Goal: Task Accomplishment & Management: Use online tool/utility

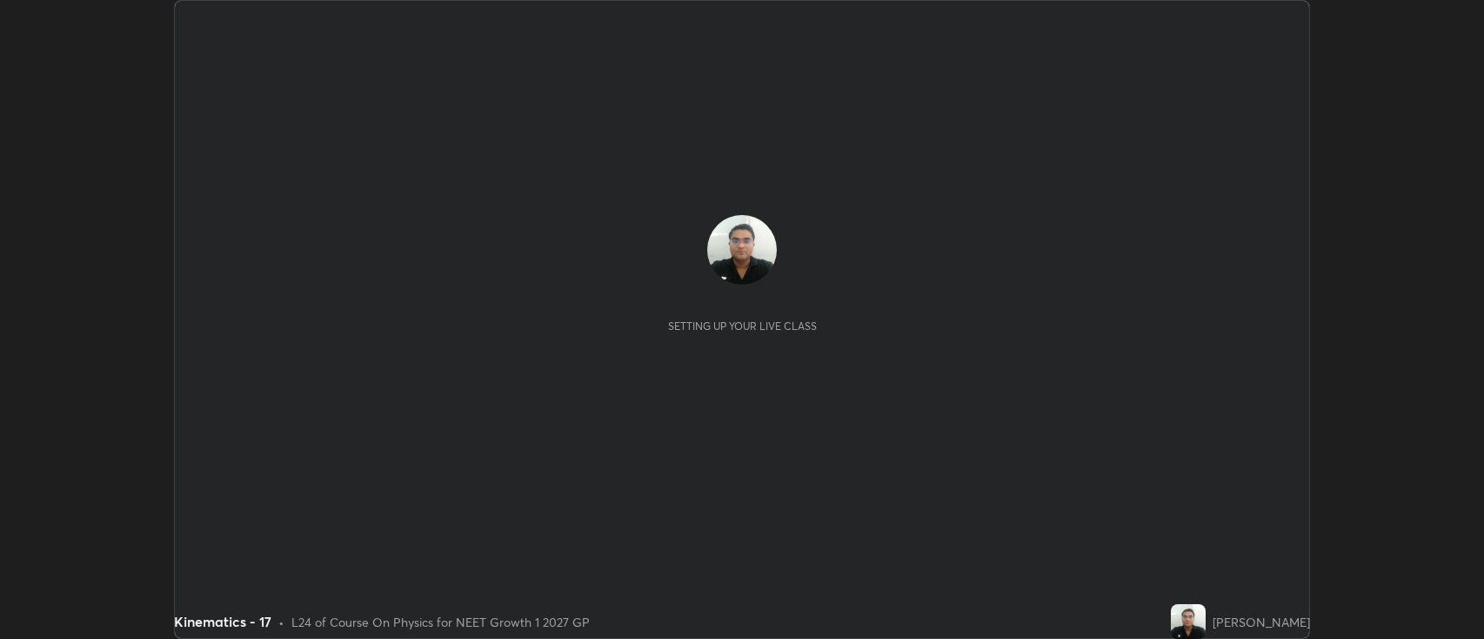
scroll to position [639, 1484]
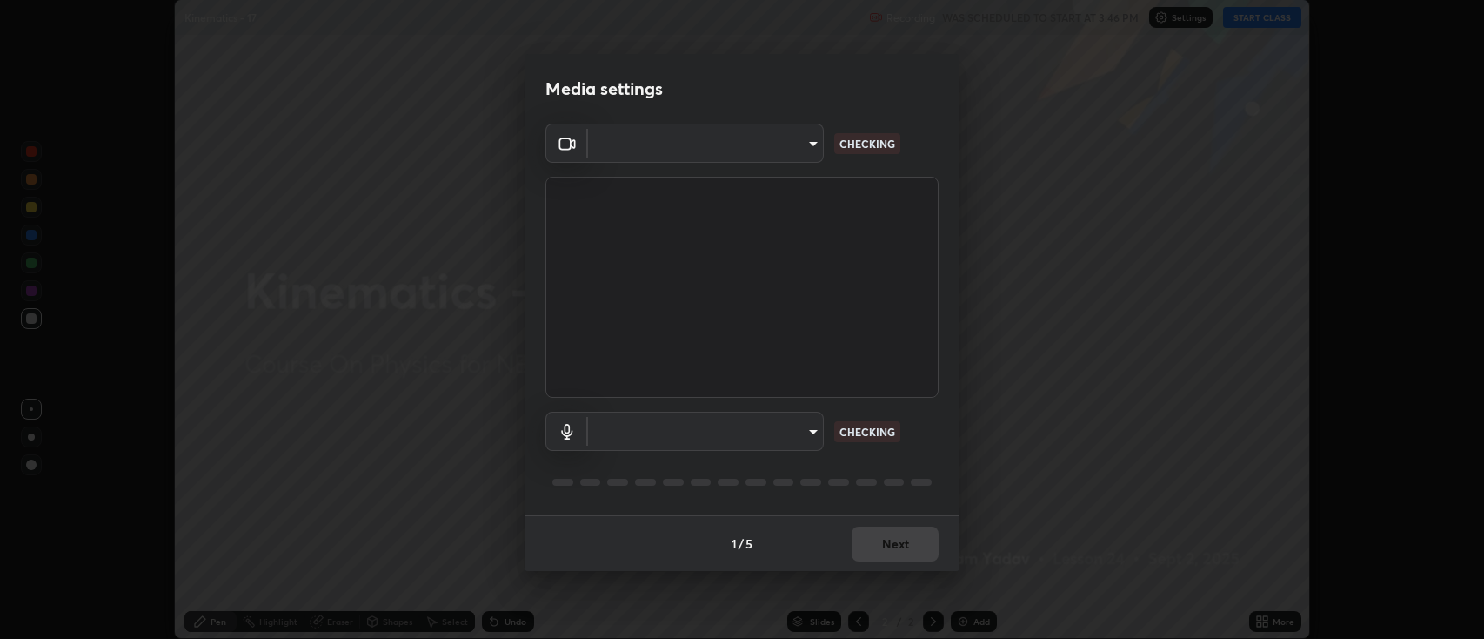
type input "2c539df44b605aa39b17bbacab34c2b800175de7e12b0f96efb5519cb0c2d180"
type input "default"
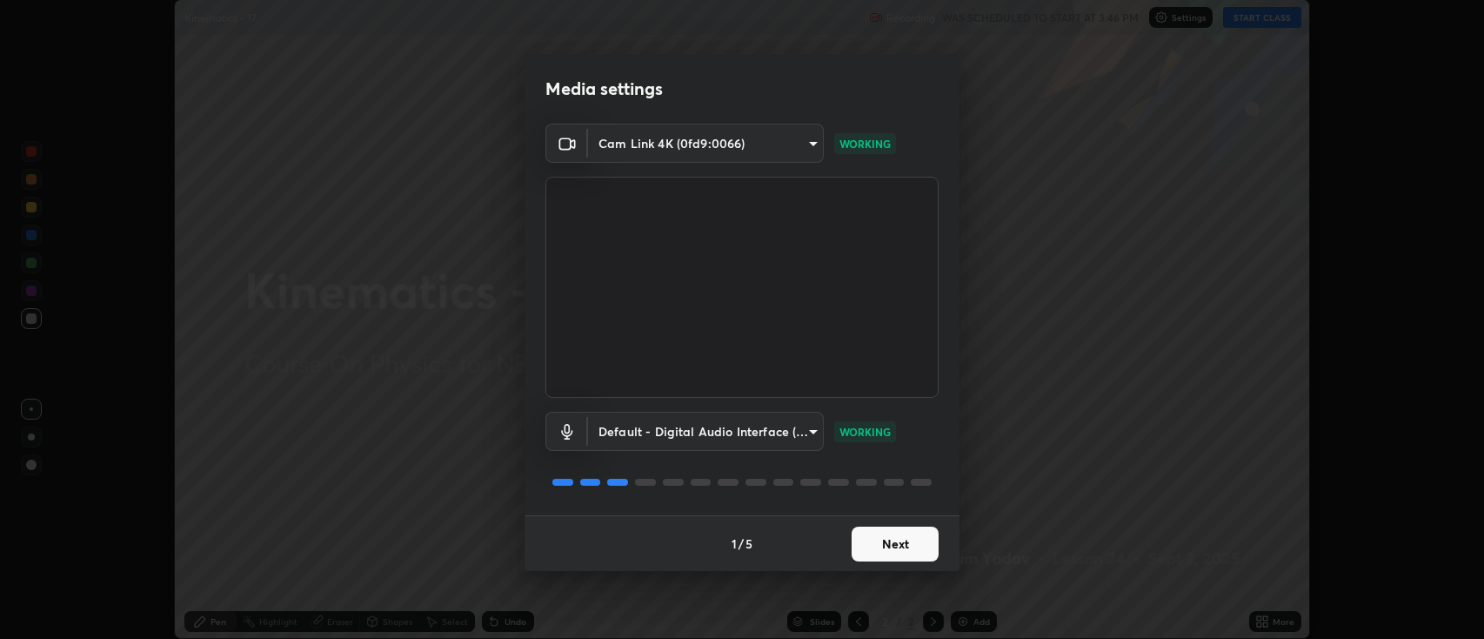
click at [877, 541] on button "Next" at bounding box center [895, 543] width 87 height 35
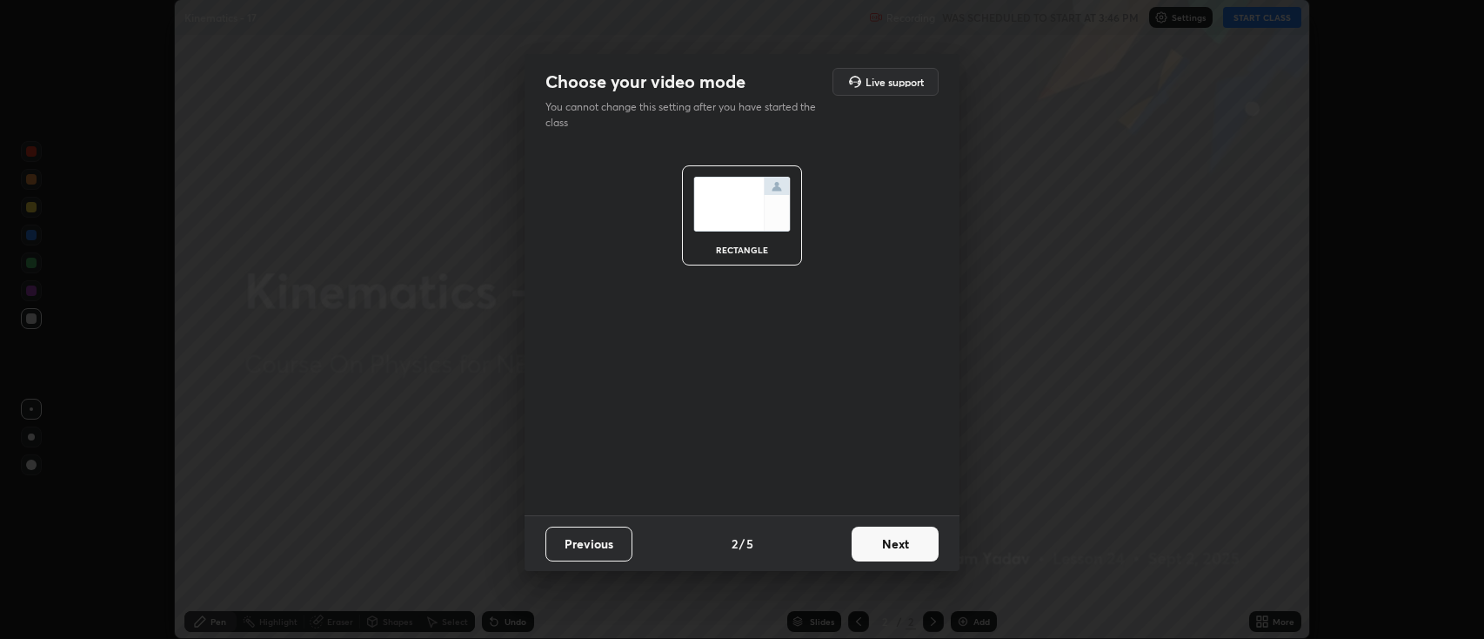
click at [878, 544] on button "Next" at bounding box center [895, 543] width 87 height 35
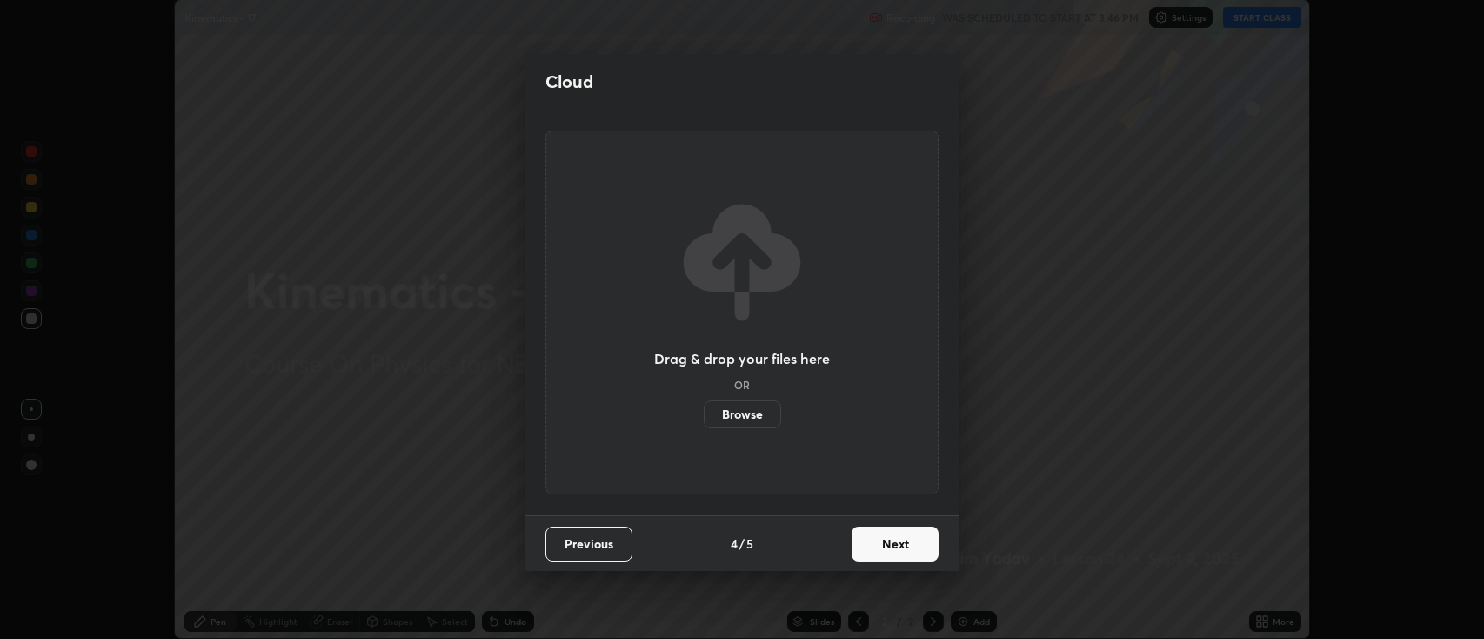
click at [887, 545] on button "Next" at bounding box center [895, 543] width 87 height 35
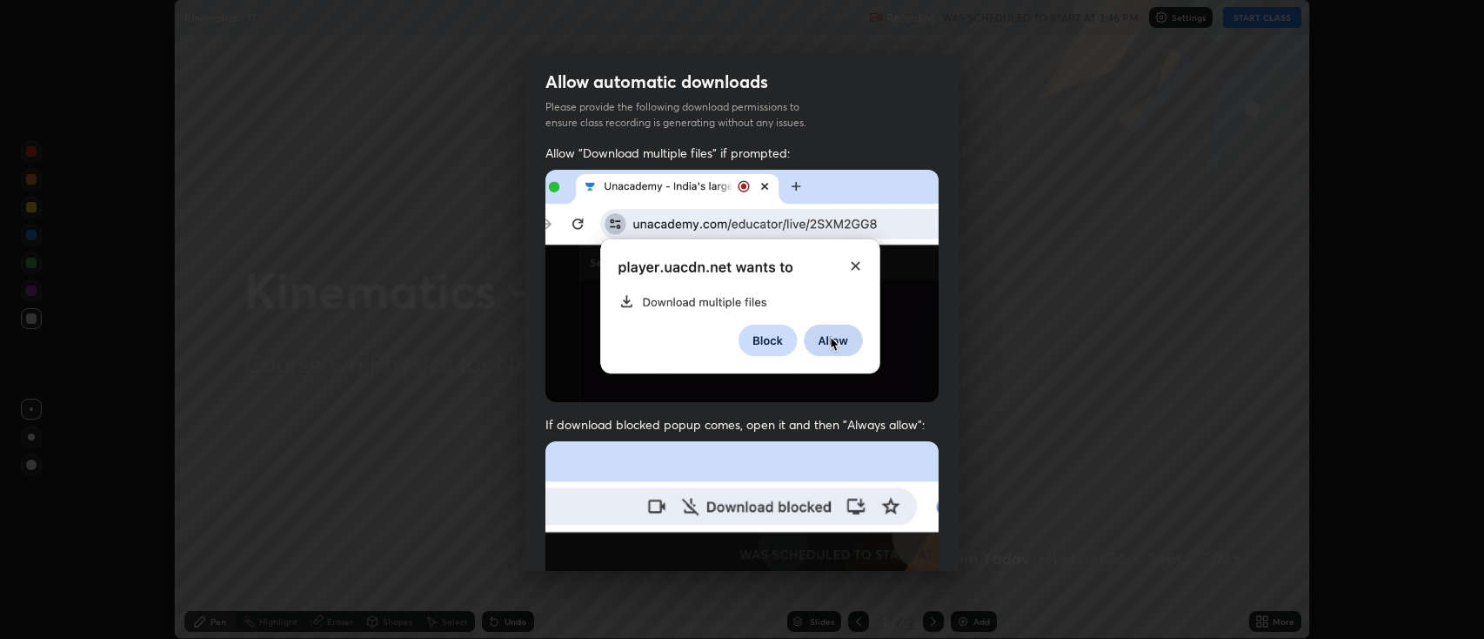
click at [887, 547] on img at bounding box center [741, 631] width 393 height 380
click at [891, 547] on img at bounding box center [741, 631] width 393 height 380
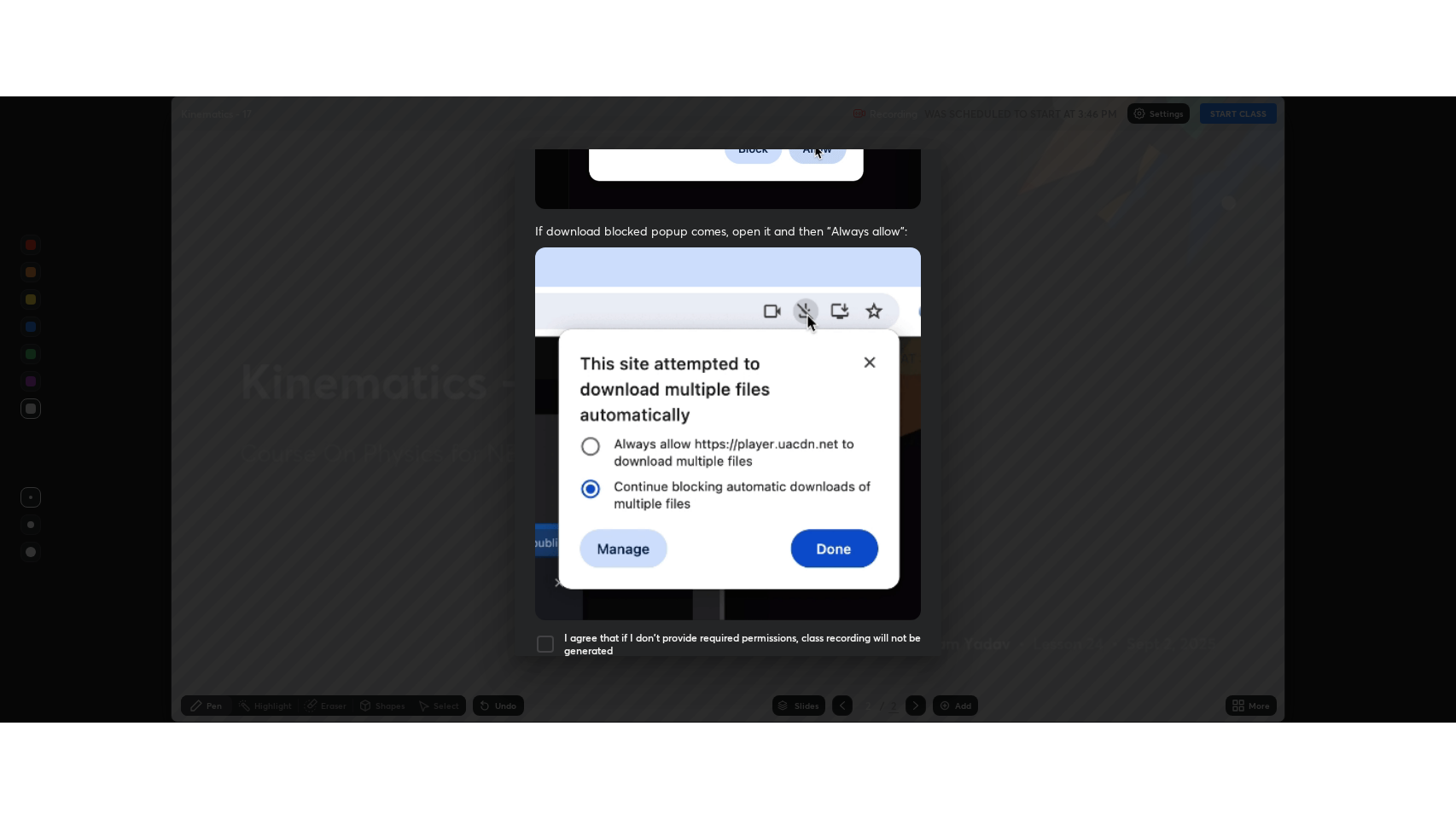
scroll to position [346, 0]
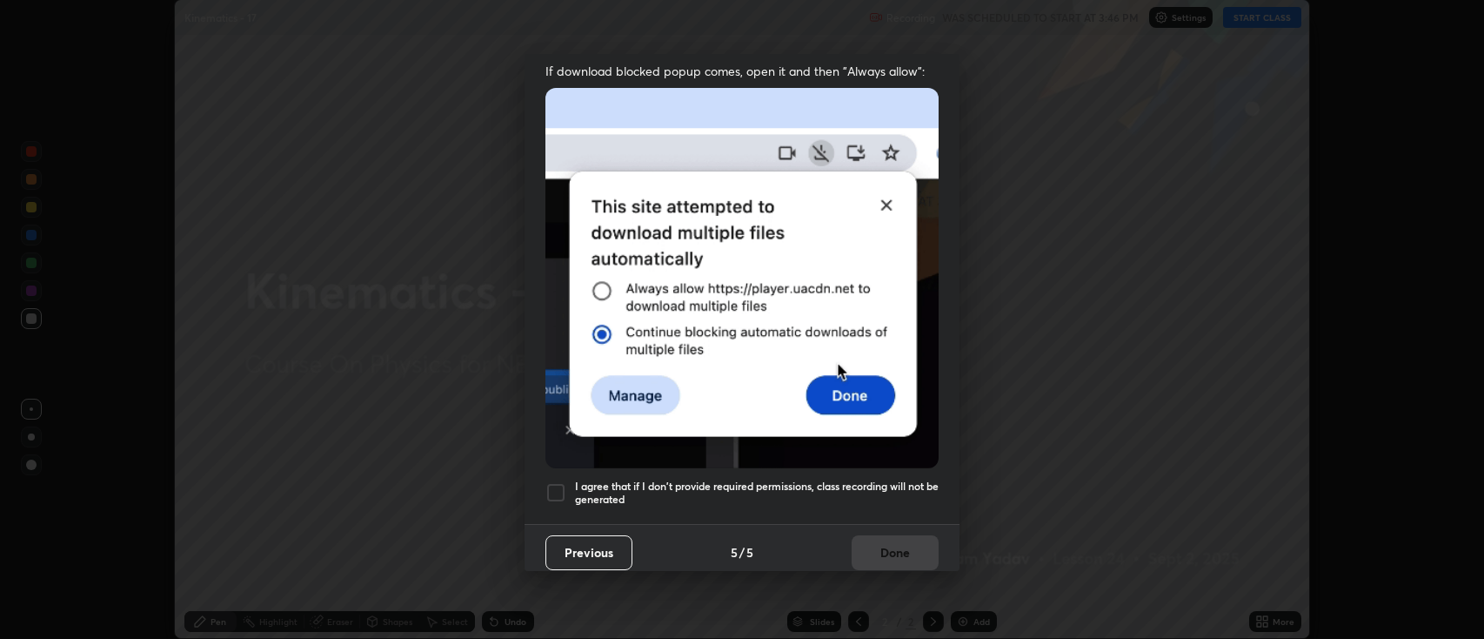
click at [555, 485] on div at bounding box center [555, 492] width 21 height 21
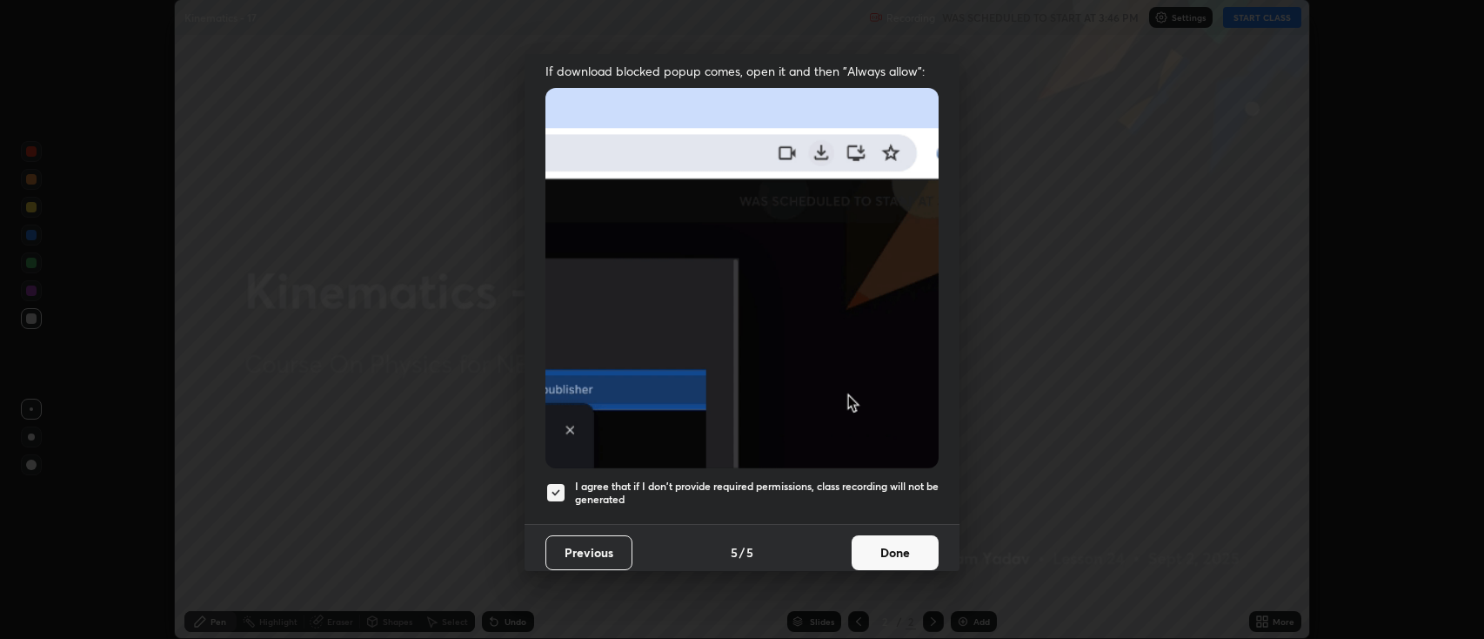
click at [874, 541] on button "Done" at bounding box center [895, 552] width 87 height 35
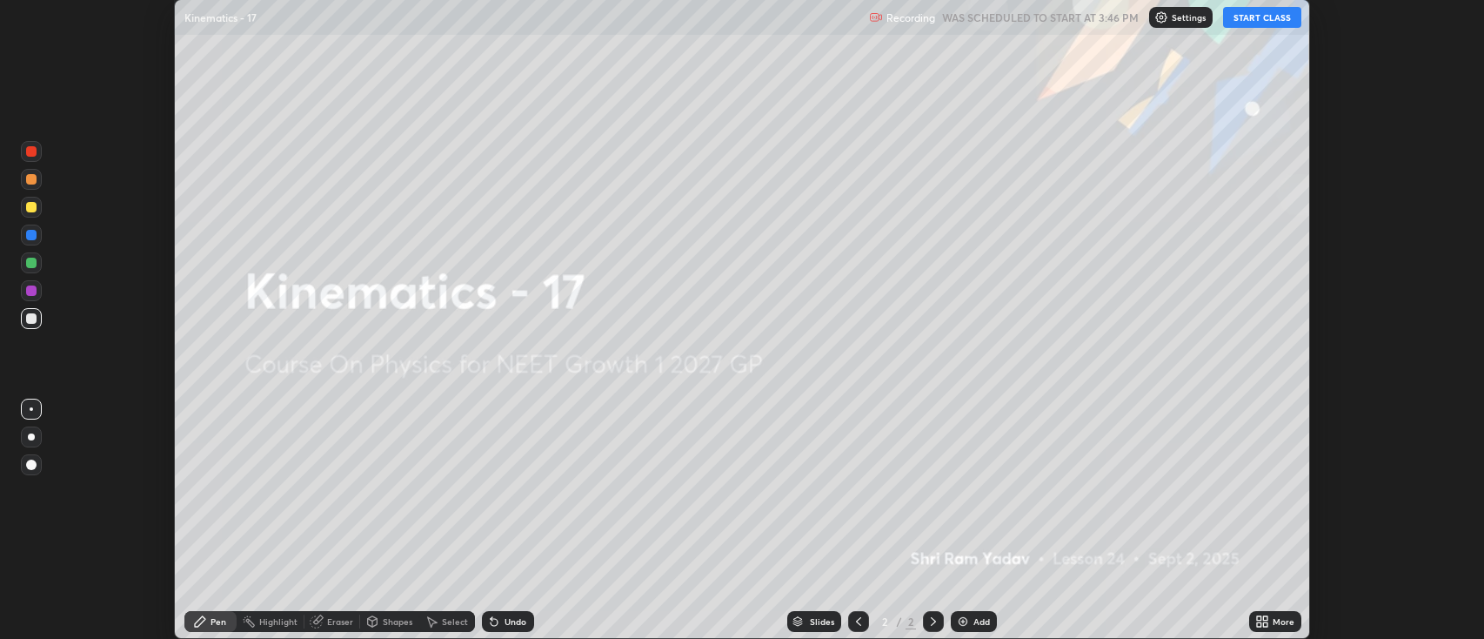
click at [1251, 17] on button "START CLASS" at bounding box center [1262, 17] width 78 height 21
click at [1259, 619] on icon at bounding box center [1259, 618] width 4 height 4
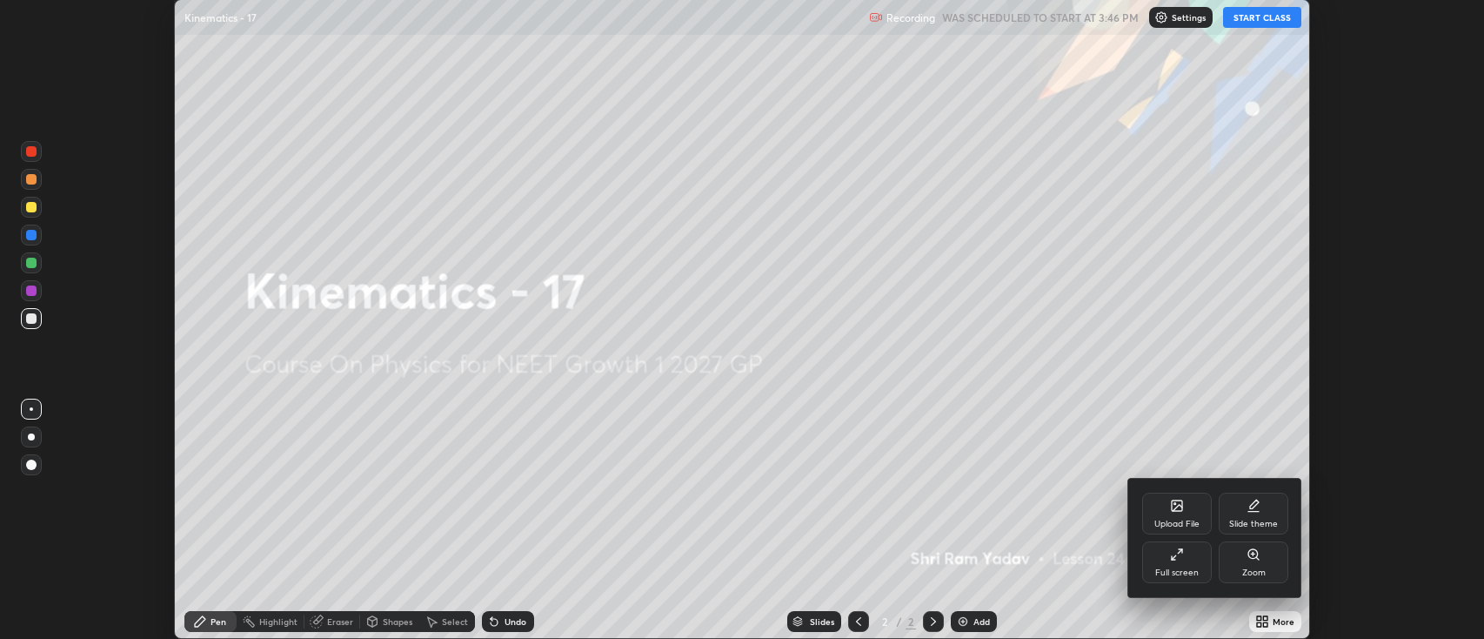
click at [1169, 558] on div "Full screen" at bounding box center [1177, 562] width 70 height 42
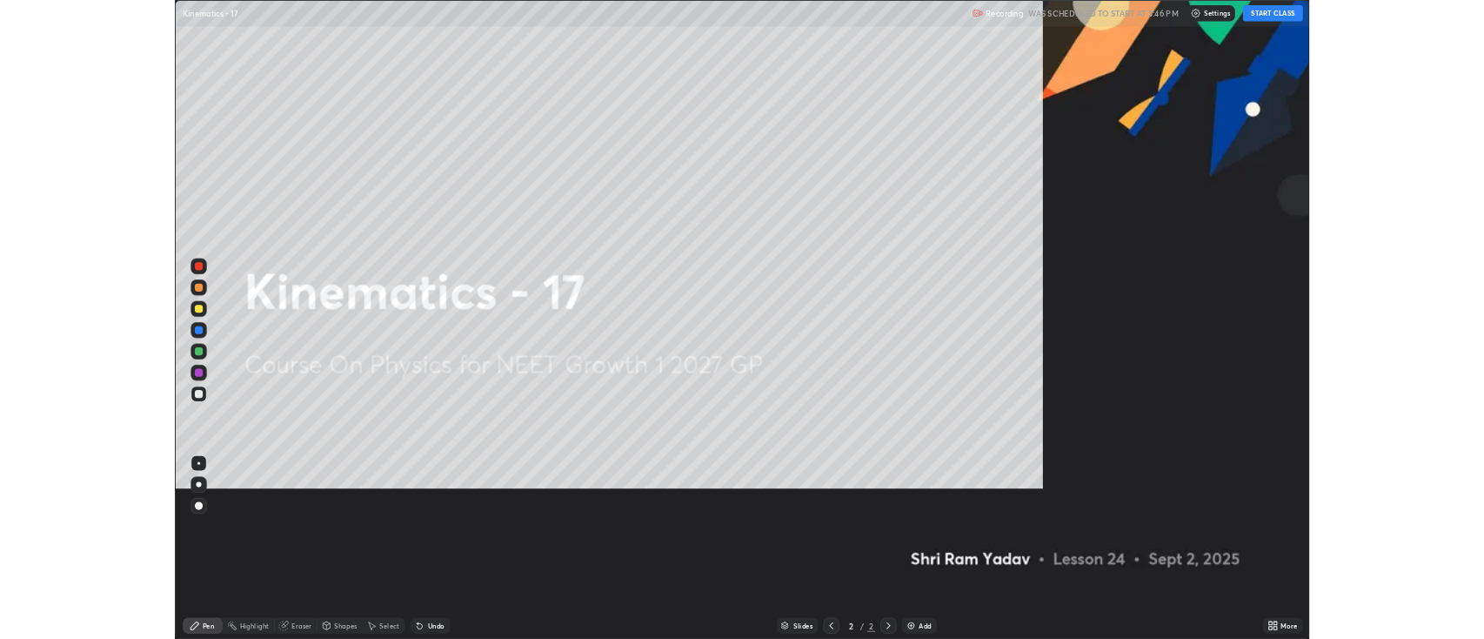
scroll to position [835, 1484]
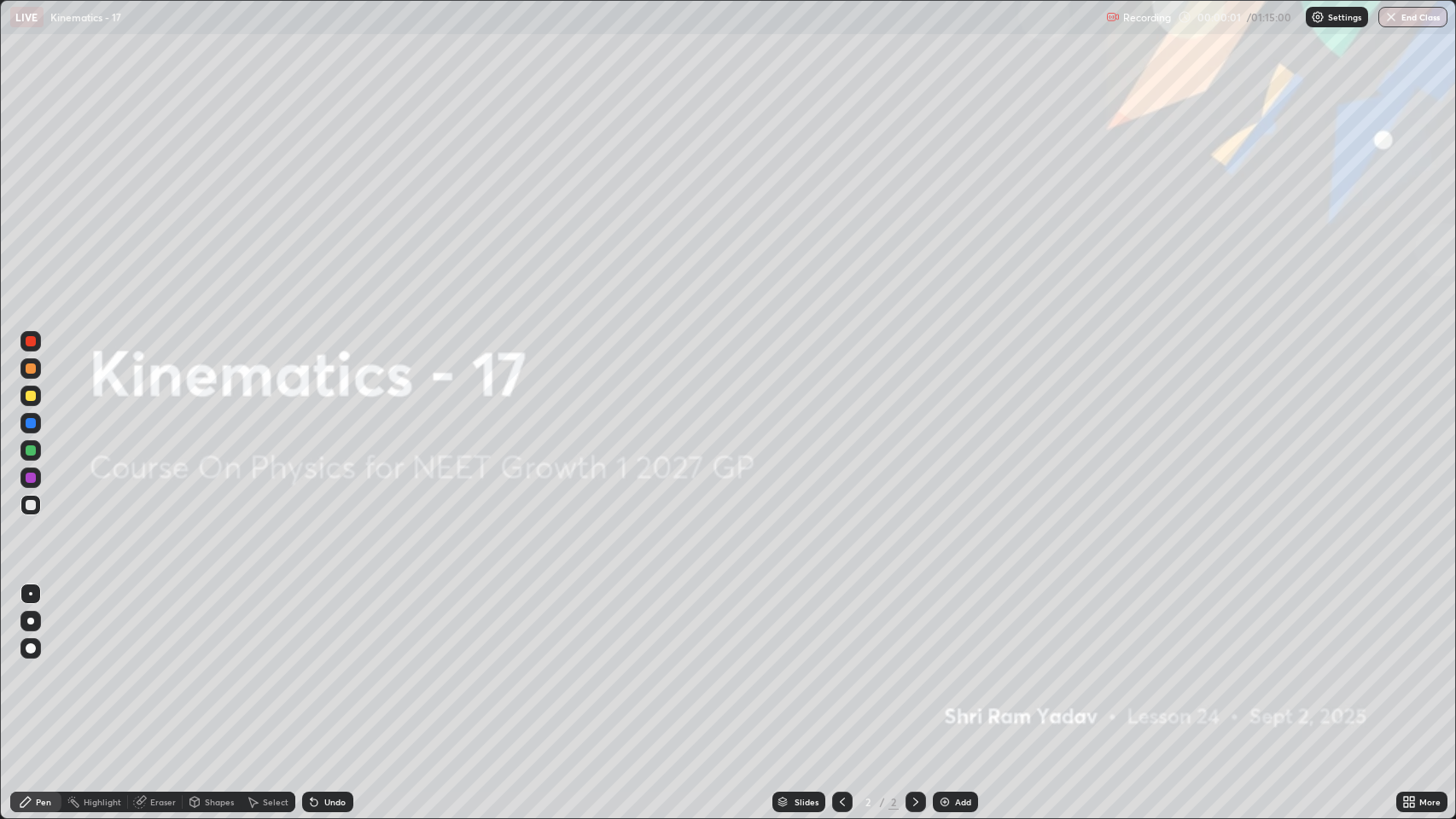
click at [945, 626] on img at bounding box center [945, 802] width 14 height 14
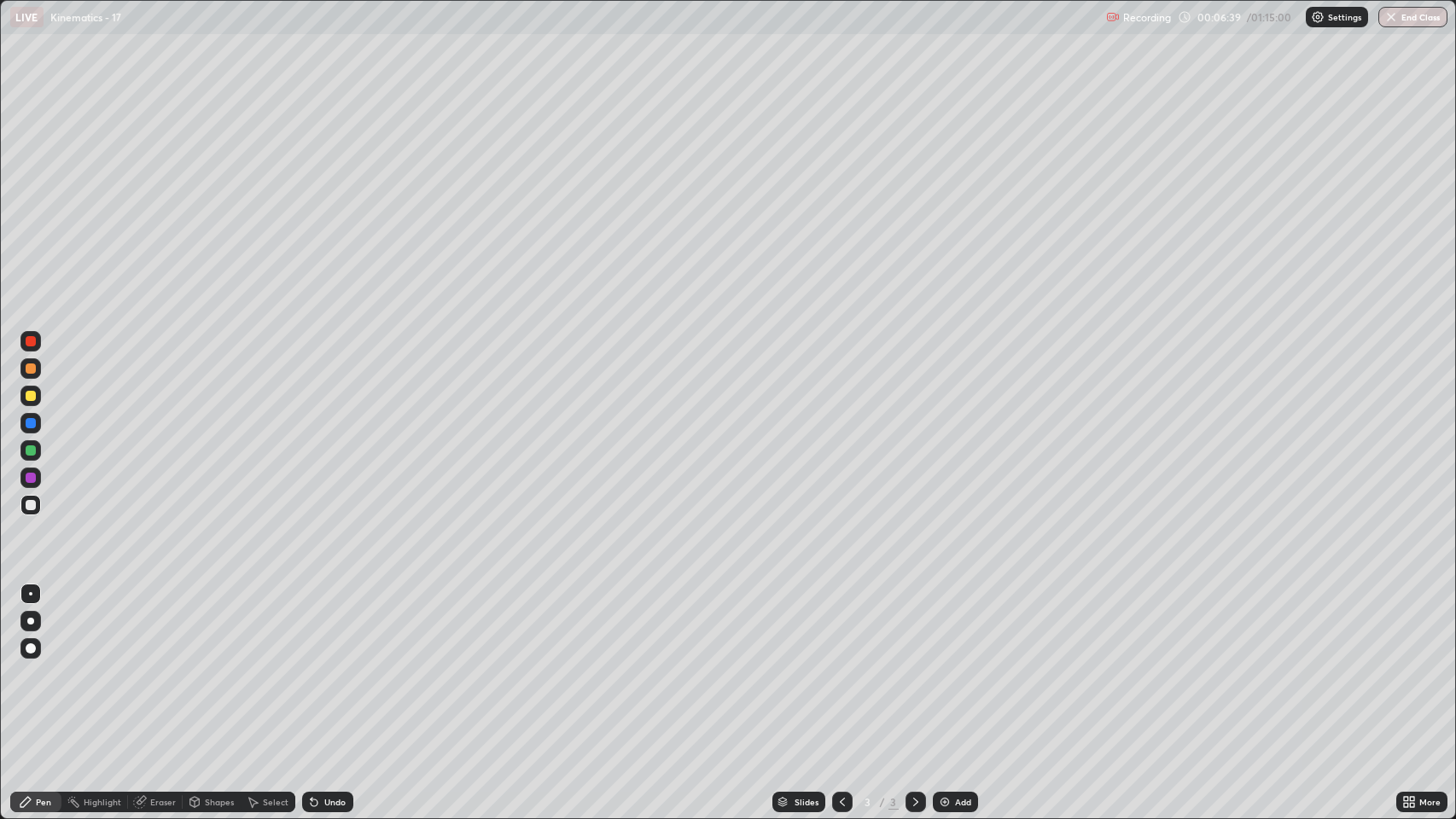
click at [30, 369] on div at bounding box center [30, 369] width 10 height 10
click at [329, 626] on div "Undo" at bounding box center [336, 801] width 22 height 9
click at [312, 626] on icon at bounding box center [314, 802] width 7 height 7
click at [29, 505] on div at bounding box center [30, 505] width 10 height 10
click at [30, 426] on div at bounding box center [30, 423] width 10 height 10
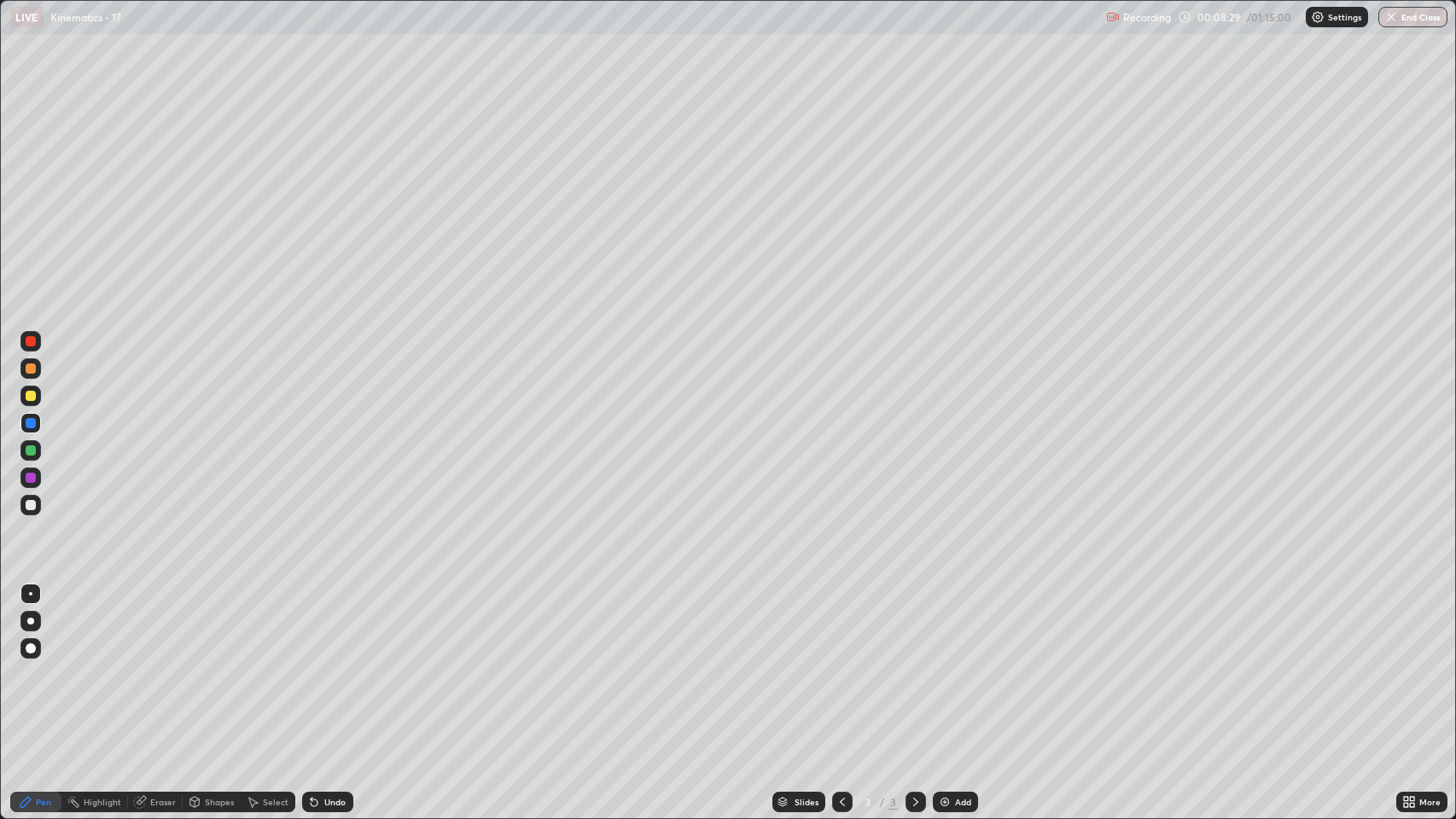
click at [34, 370] on div at bounding box center [30, 369] width 10 height 10
click at [940, 626] on img at bounding box center [945, 802] width 14 height 14
click at [28, 428] on div at bounding box center [30, 423] width 10 height 10
click at [332, 626] on div "Undo" at bounding box center [336, 801] width 22 height 9
click at [27, 505] on div at bounding box center [30, 505] width 10 height 10
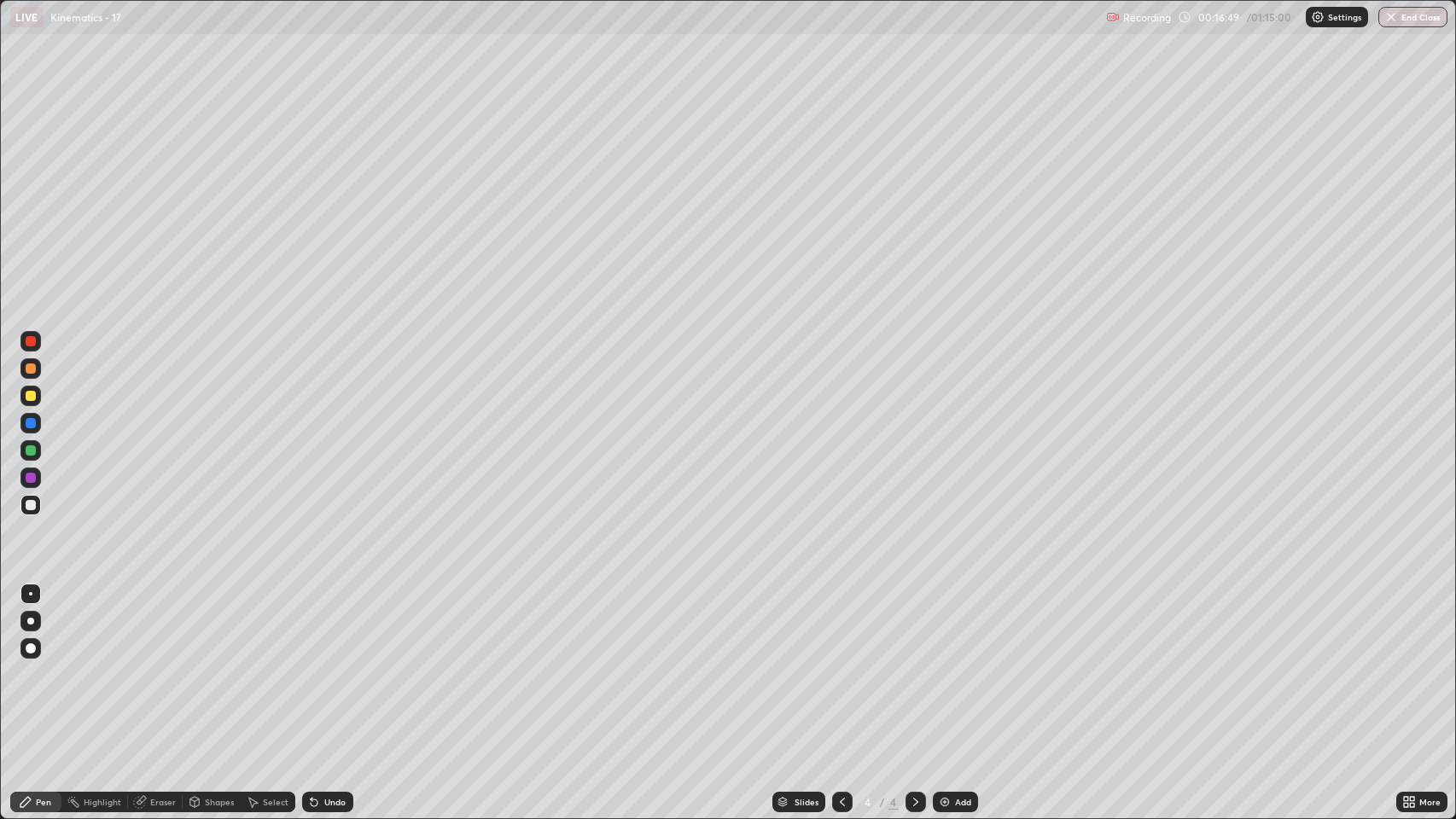
click at [28, 371] on div at bounding box center [30, 369] width 10 height 10
click at [335, 626] on div "Undo" at bounding box center [336, 801] width 22 height 9
click at [338, 626] on div "Undo" at bounding box center [336, 801] width 22 height 9
click at [35, 480] on div at bounding box center [30, 478] width 10 height 10
click at [957, 626] on div "Add" at bounding box center [956, 801] width 45 height 21
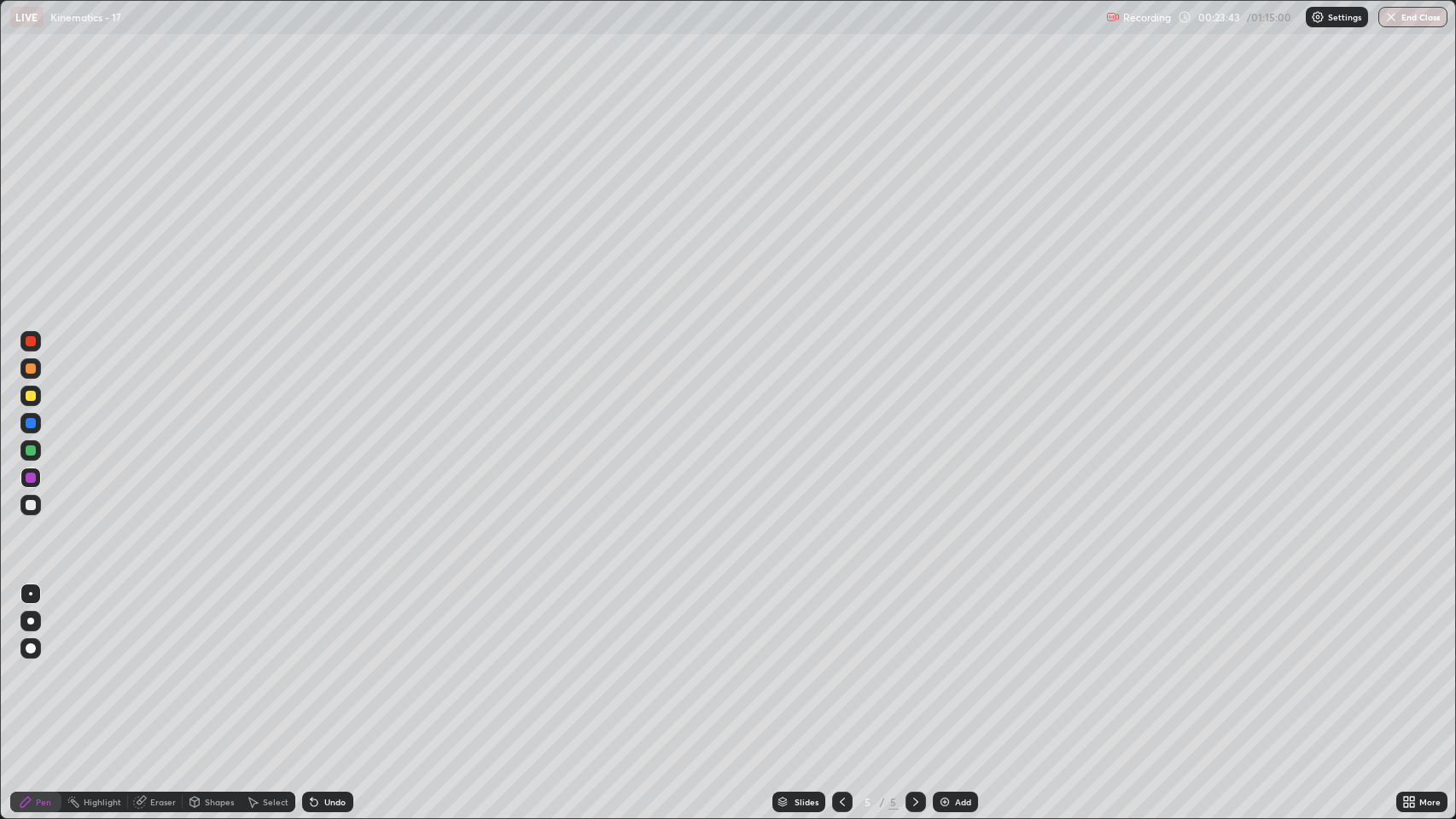
click at [29, 371] on div at bounding box center [30, 369] width 10 height 10
click at [34, 477] on div at bounding box center [30, 478] width 10 height 10
click at [33, 447] on div at bounding box center [30, 450] width 10 height 10
click at [310, 626] on icon at bounding box center [314, 802] width 14 height 14
click at [333, 626] on div "Undo" at bounding box center [336, 801] width 22 height 9
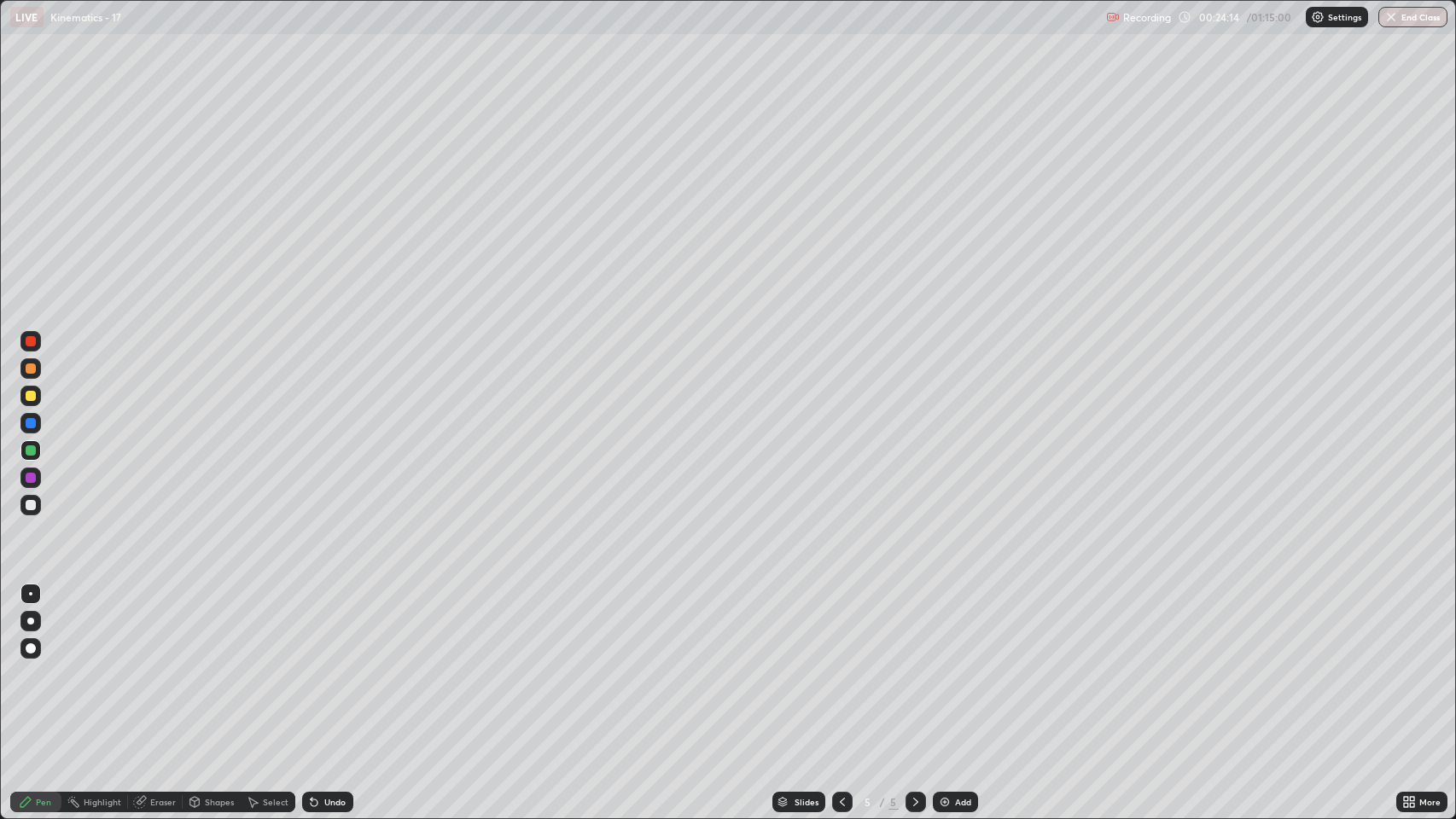
click at [332, 626] on div "Undo" at bounding box center [336, 801] width 22 height 9
click at [30, 396] on div at bounding box center [30, 395] width 10 height 10
click at [325, 626] on div "Undo" at bounding box center [336, 801] width 22 height 9
click at [315, 626] on icon at bounding box center [314, 802] width 7 height 7
click at [312, 626] on icon at bounding box center [314, 802] width 7 height 7
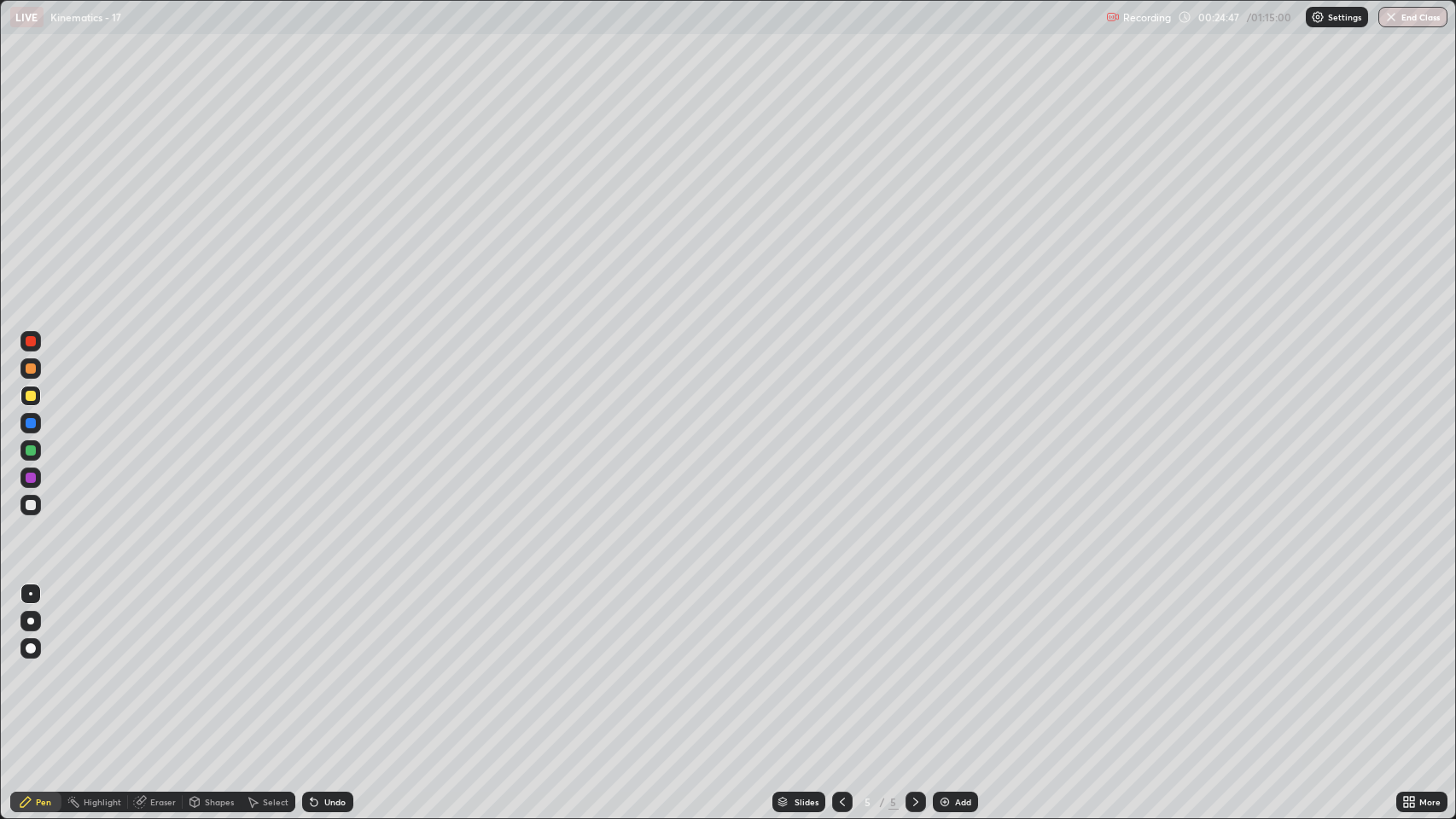
click at [312, 626] on icon at bounding box center [314, 802] width 7 height 7
click at [328, 626] on div "Undo" at bounding box center [336, 801] width 22 height 9
click at [31, 373] on div at bounding box center [30, 369] width 10 height 10
click at [31, 450] on div at bounding box center [30, 450] width 10 height 10
click at [31, 395] on div at bounding box center [30, 395] width 10 height 10
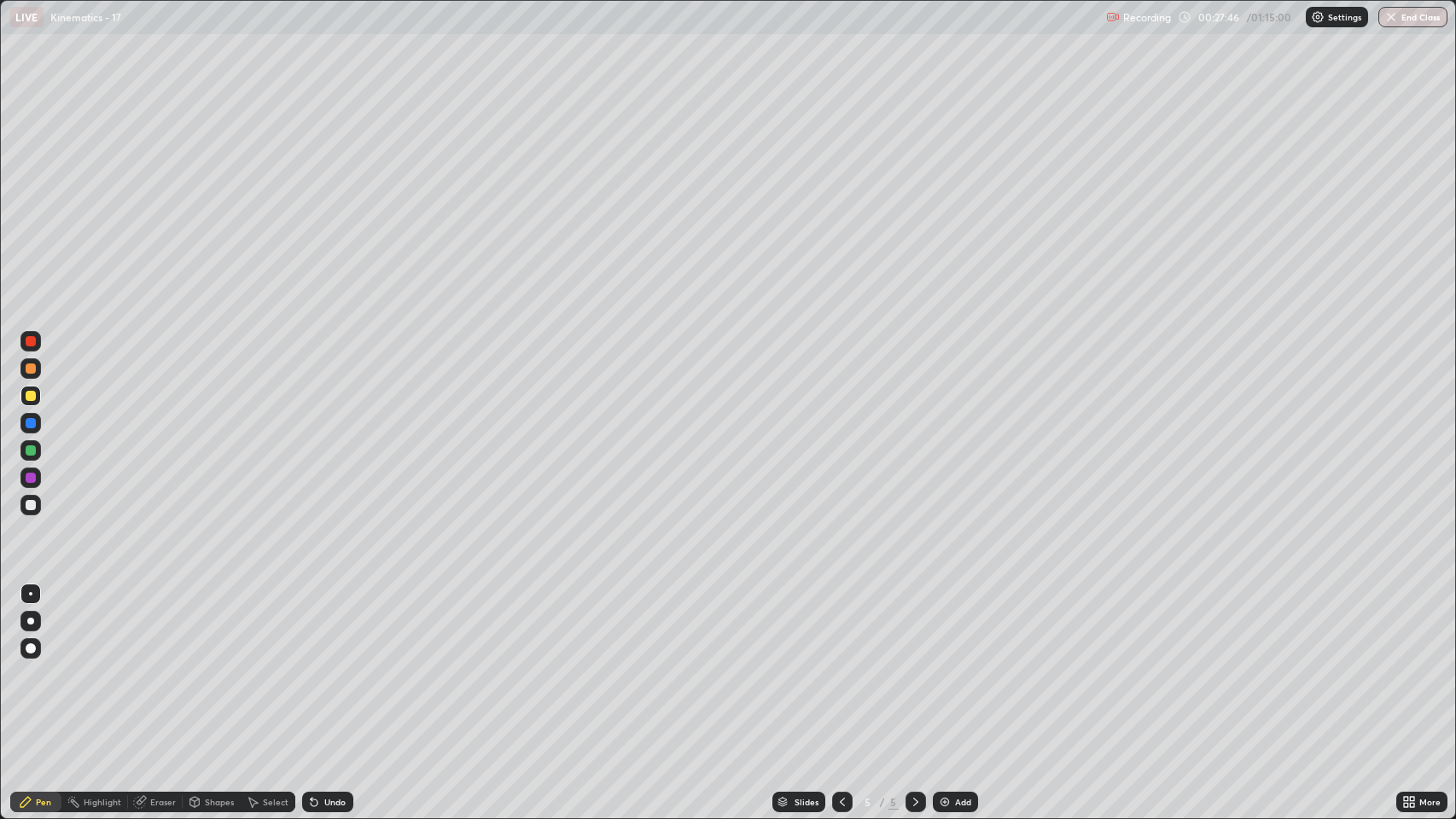
click at [321, 626] on div "Undo" at bounding box center [328, 801] width 51 height 21
click at [935, 626] on div "Add" at bounding box center [956, 801] width 45 height 21
click at [30, 366] on div at bounding box center [30, 369] width 10 height 10
click at [329, 626] on div "Undo" at bounding box center [336, 801] width 22 height 9
click at [325, 626] on div "Undo" at bounding box center [336, 801] width 22 height 9
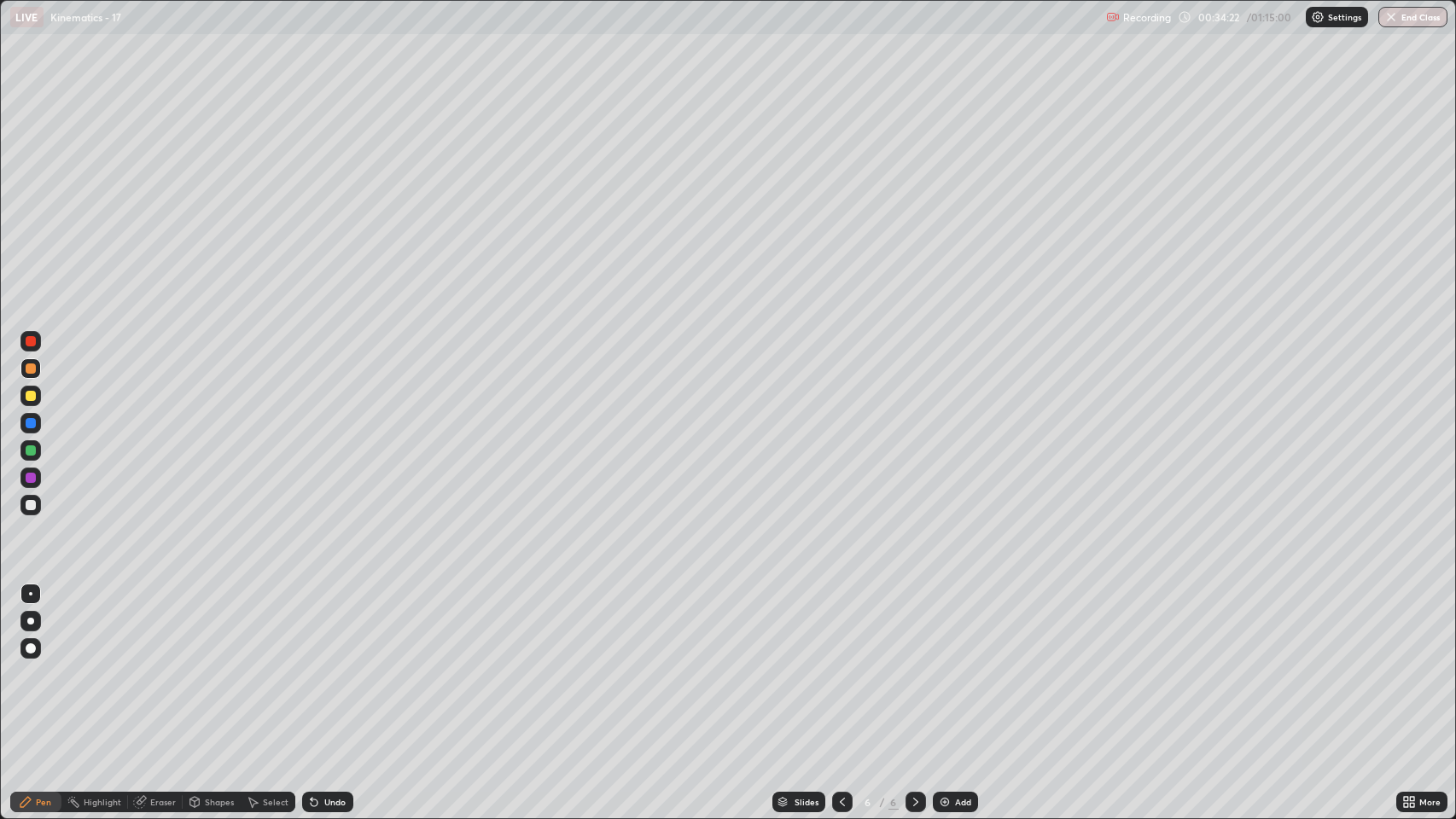
click at [30, 399] on div at bounding box center [30, 395] width 10 height 10
click at [340, 626] on div "Undo" at bounding box center [336, 801] width 22 height 9
click at [338, 626] on div "Undo" at bounding box center [336, 801] width 22 height 9
click at [336, 626] on div "Undo" at bounding box center [336, 801] width 22 height 9
click at [340, 626] on div "Undo" at bounding box center [336, 801] width 22 height 9
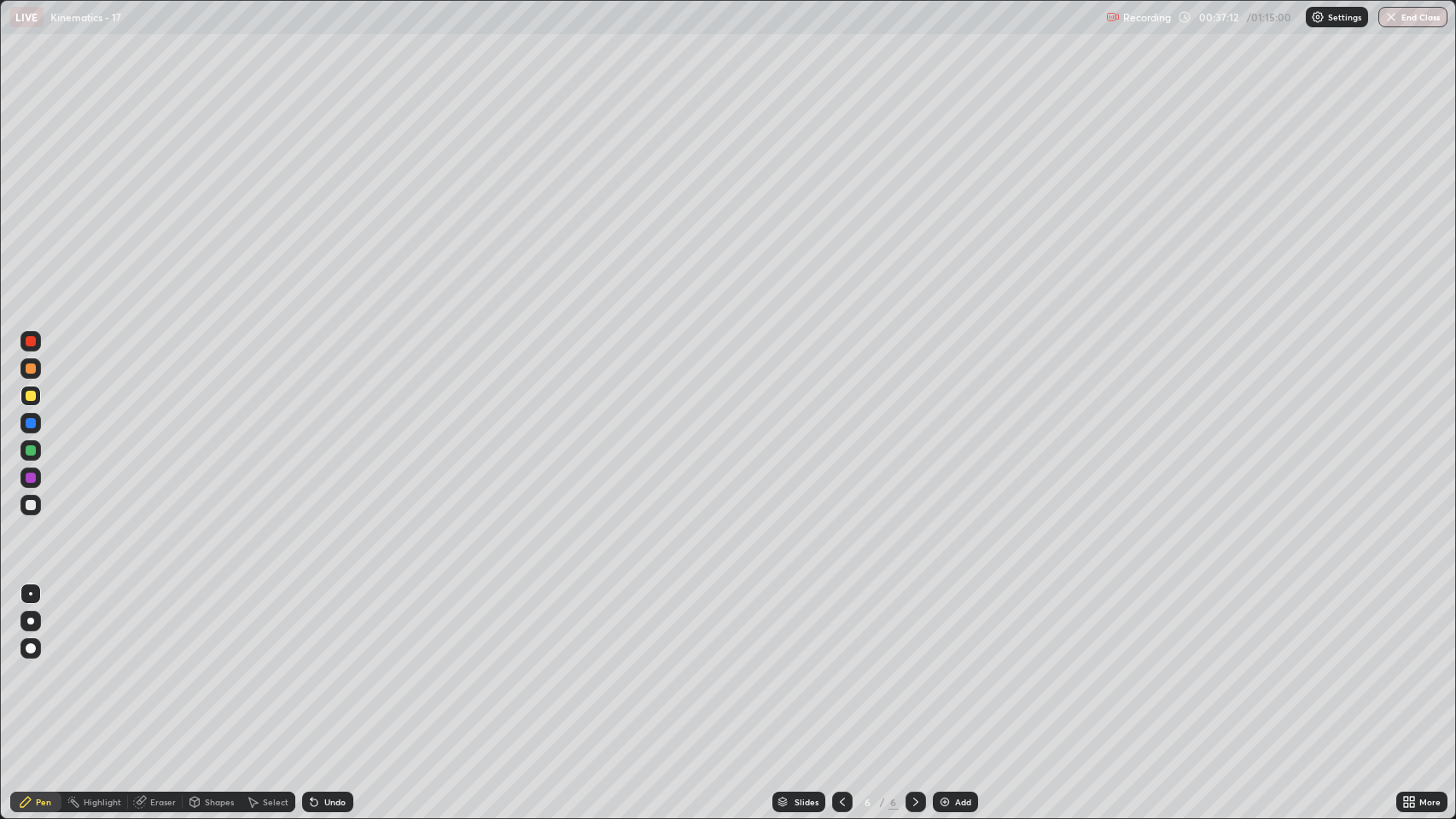
click at [344, 626] on div "Undo" at bounding box center [328, 801] width 51 height 21
click at [346, 626] on div "Undo" at bounding box center [328, 801] width 51 height 21
click at [344, 626] on div "Undo" at bounding box center [328, 801] width 51 height 21
click at [29, 450] on div at bounding box center [30, 450] width 10 height 10
click at [30, 397] on div at bounding box center [30, 395] width 10 height 10
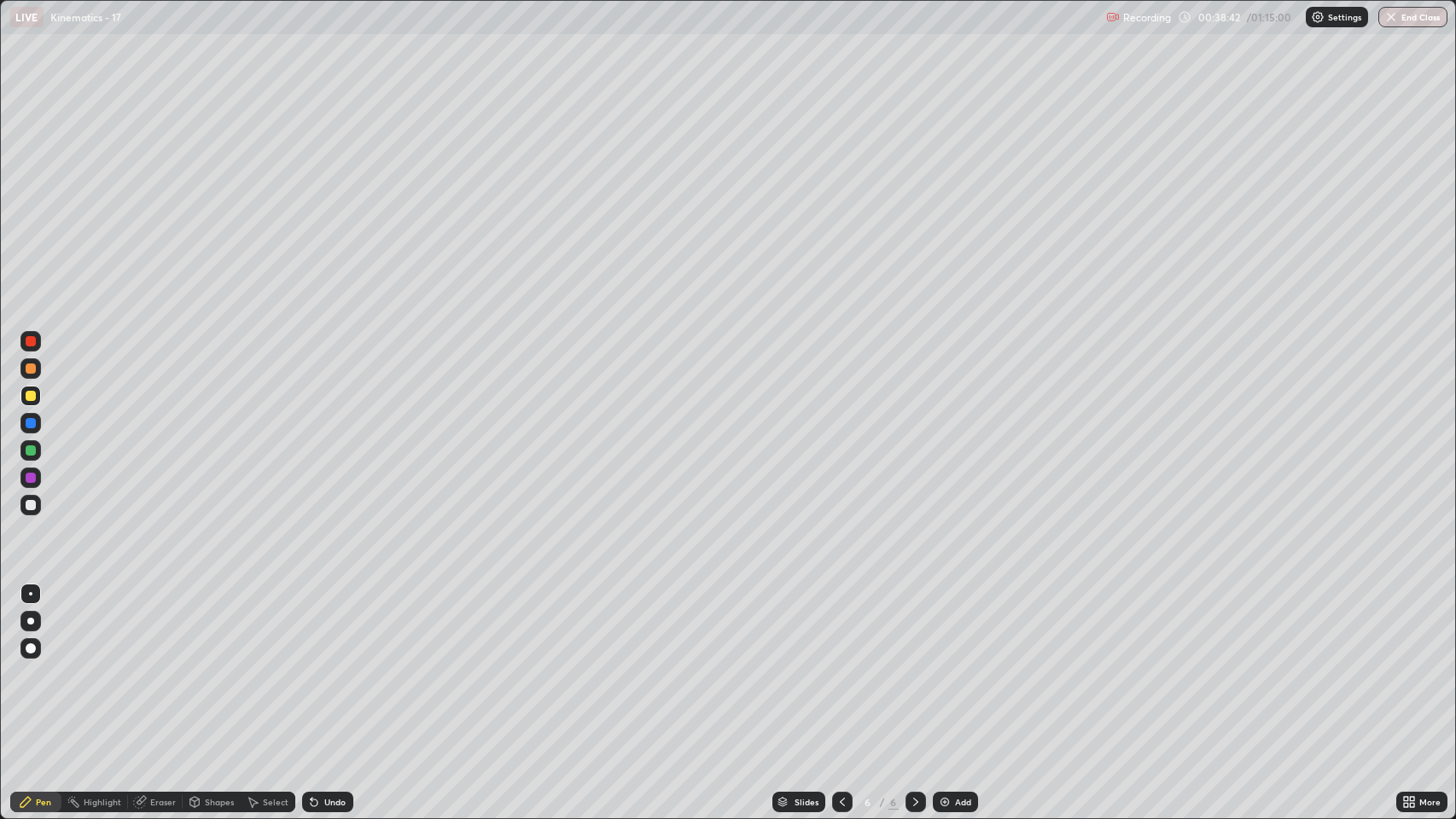
click at [325, 626] on div "Undo" at bounding box center [336, 801] width 22 height 9
click at [944, 626] on img at bounding box center [945, 802] width 14 height 14
click at [31, 378] on div at bounding box center [30, 368] width 21 height 21
click at [30, 392] on div at bounding box center [30, 395] width 10 height 10
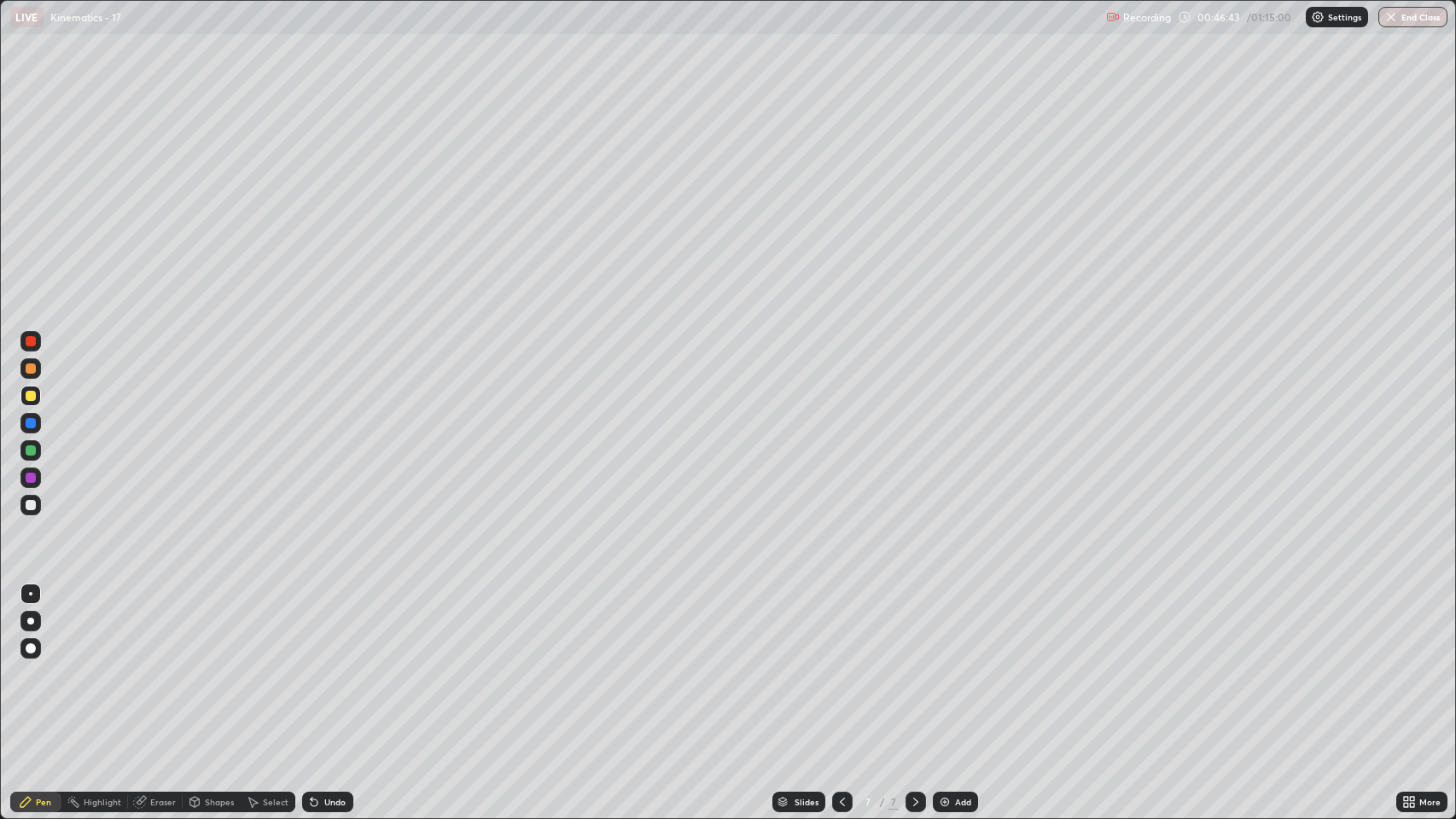
click at [33, 428] on div at bounding box center [30, 423] width 10 height 10
click at [31, 450] on div at bounding box center [30, 450] width 10 height 10
click at [332, 626] on div "Undo" at bounding box center [336, 801] width 22 height 9
click at [311, 626] on icon at bounding box center [312, 798] width 2 height 2
click at [313, 626] on icon at bounding box center [314, 802] width 14 height 14
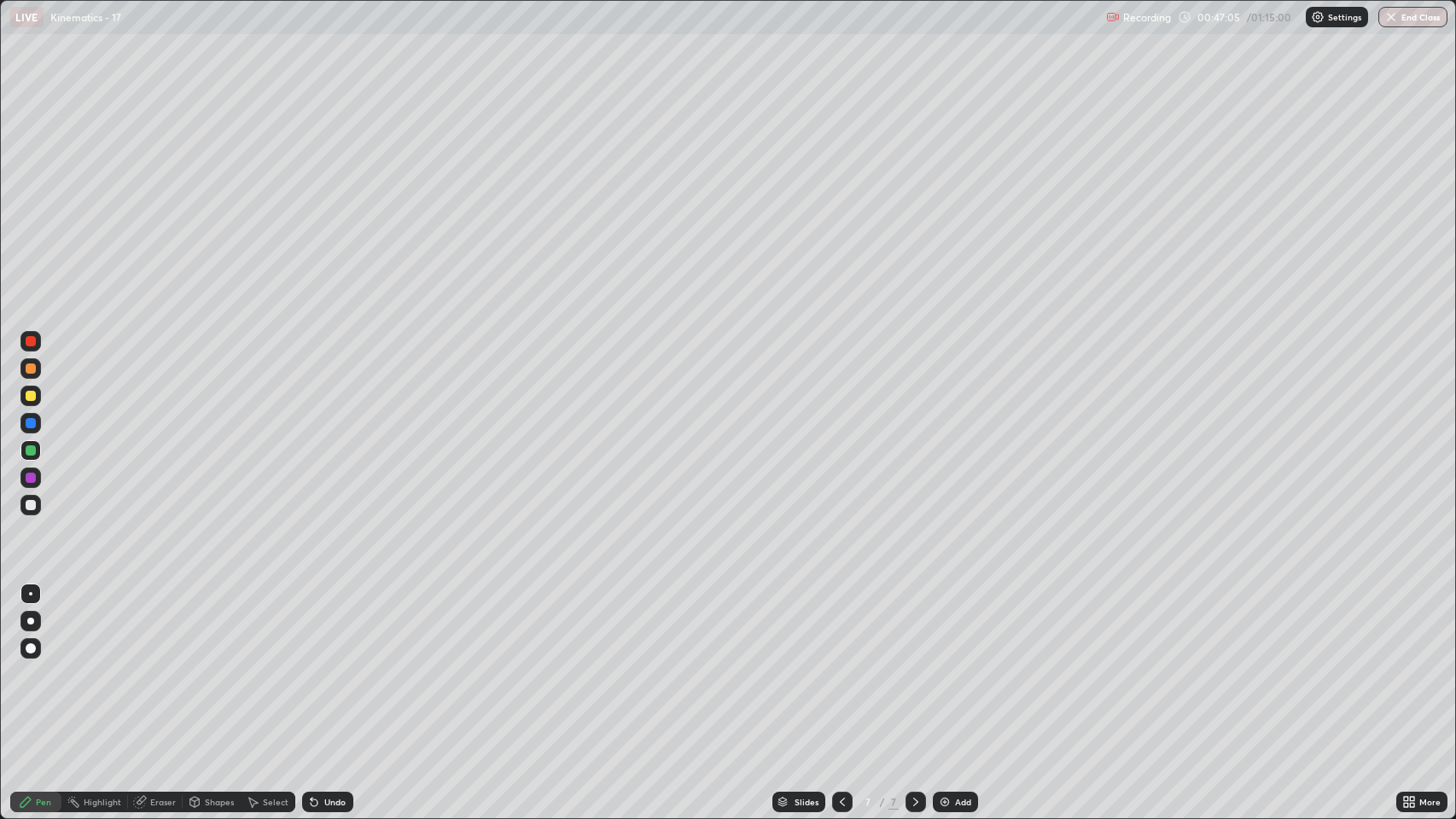
click at [311, 626] on icon at bounding box center [312, 798] width 2 height 2
click at [31, 369] on div at bounding box center [30, 369] width 10 height 10
click at [29, 505] on div at bounding box center [30, 505] width 10 height 10
click at [948, 626] on img at bounding box center [945, 802] width 14 height 14
click at [338, 626] on div "Undo" at bounding box center [336, 801] width 22 height 9
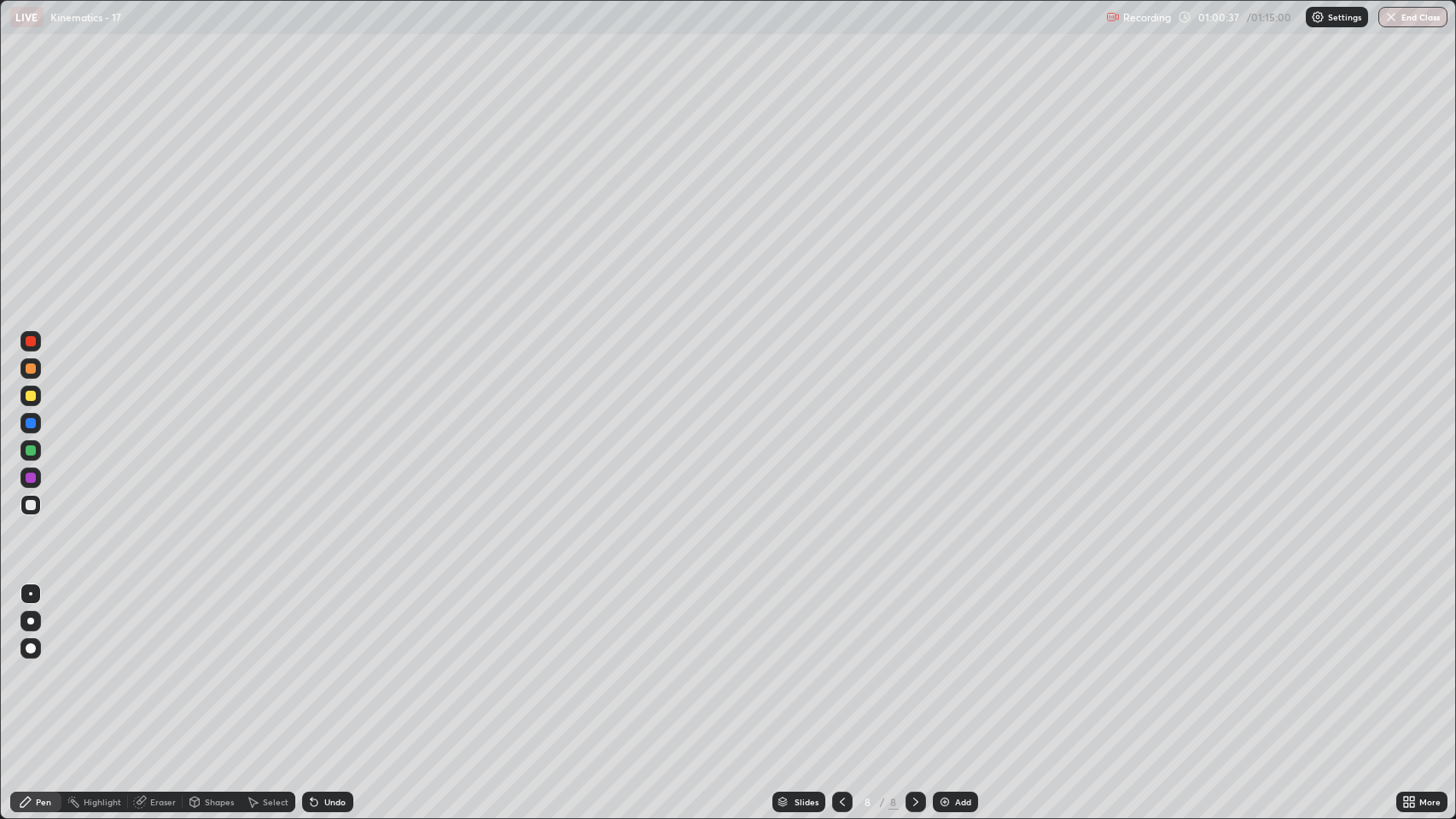
click at [325, 626] on div "Undo" at bounding box center [336, 801] width 22 height 9
click at [1421, 16] on button "End Class" at bounding box center [1413, 17] width 69 height 21
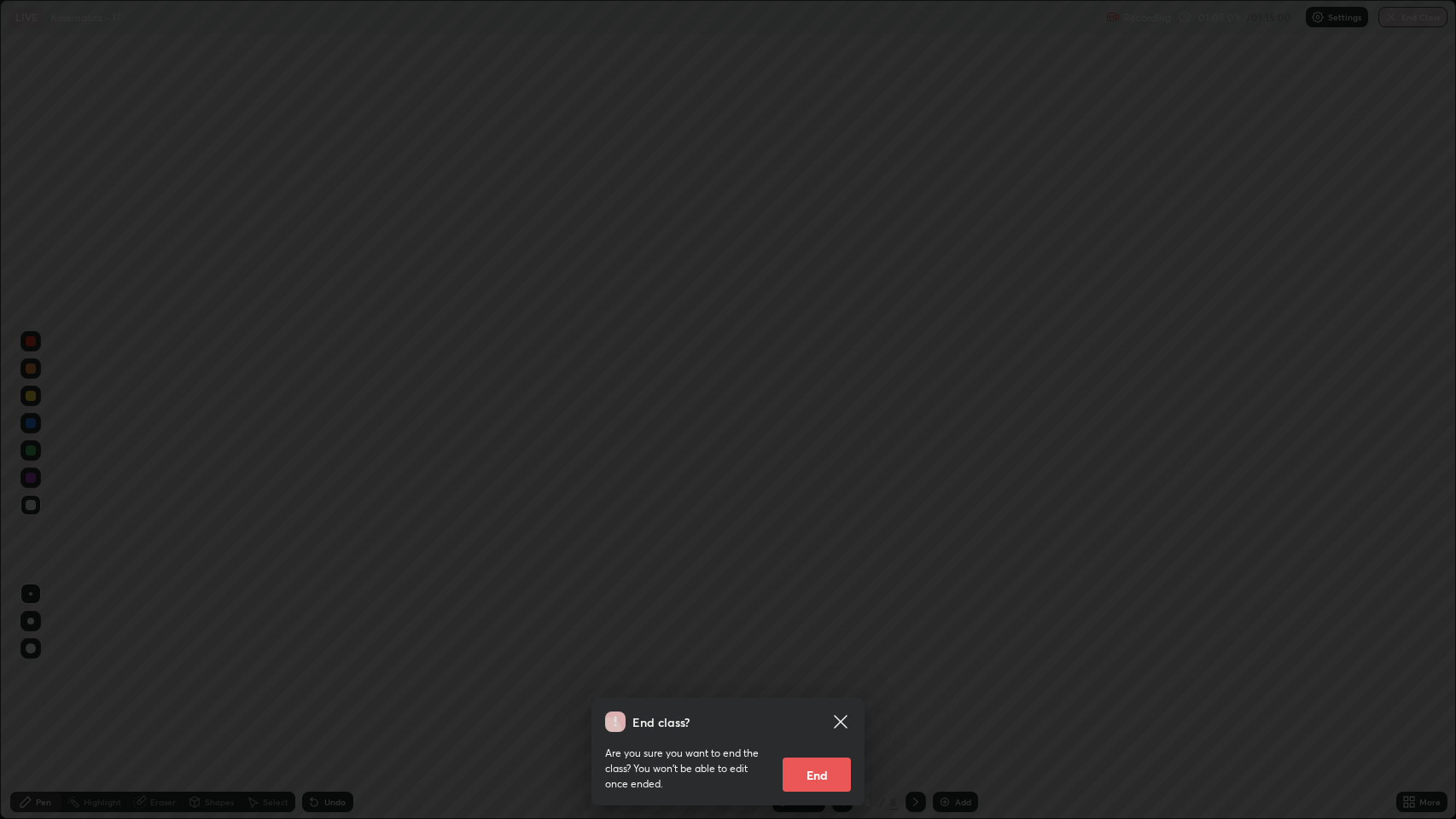
click at [802, 626] on button "End" at bounding box center [817, 774] width 69 height 34
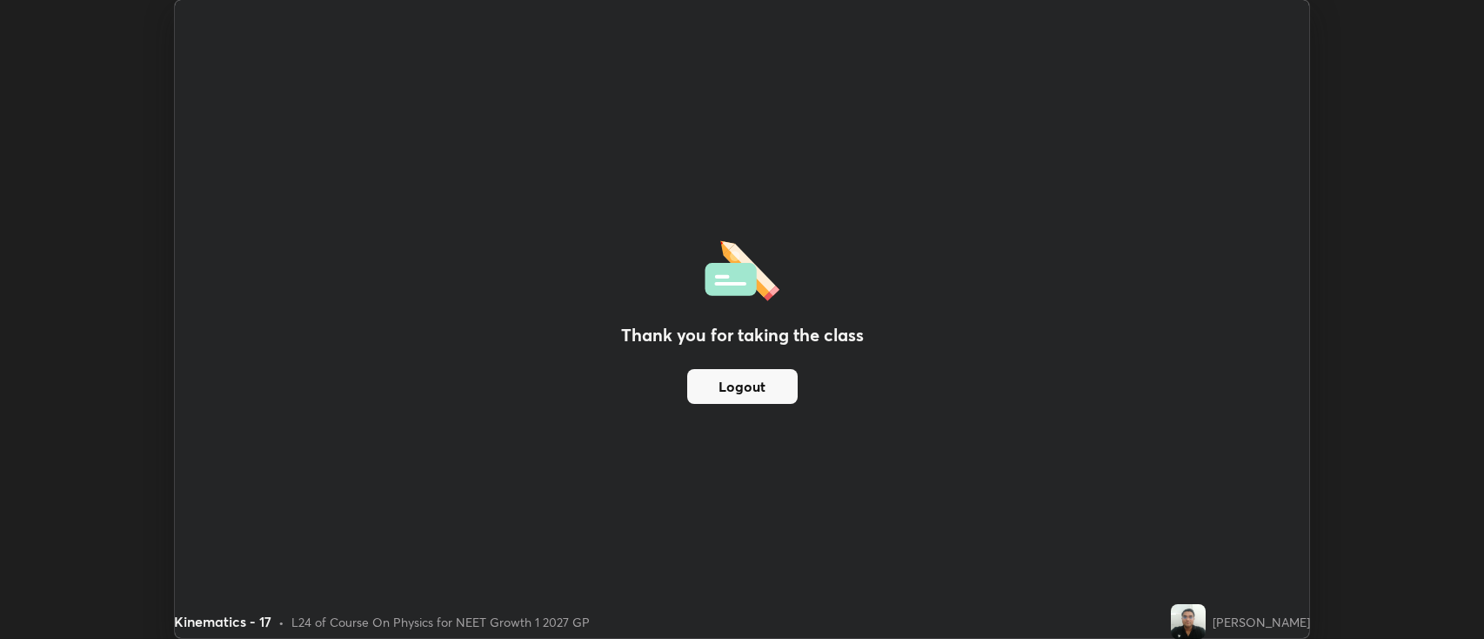
scroll to position [86352, 85506]
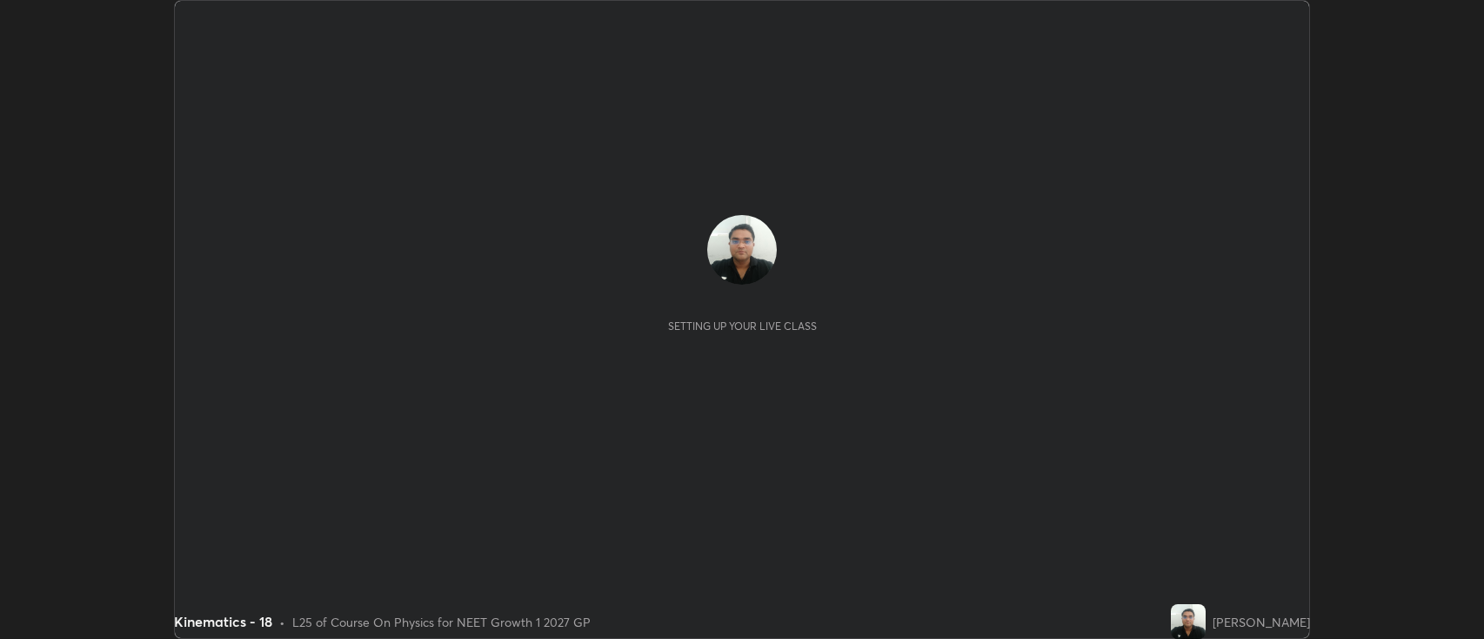
scroll to position [639, 1484]
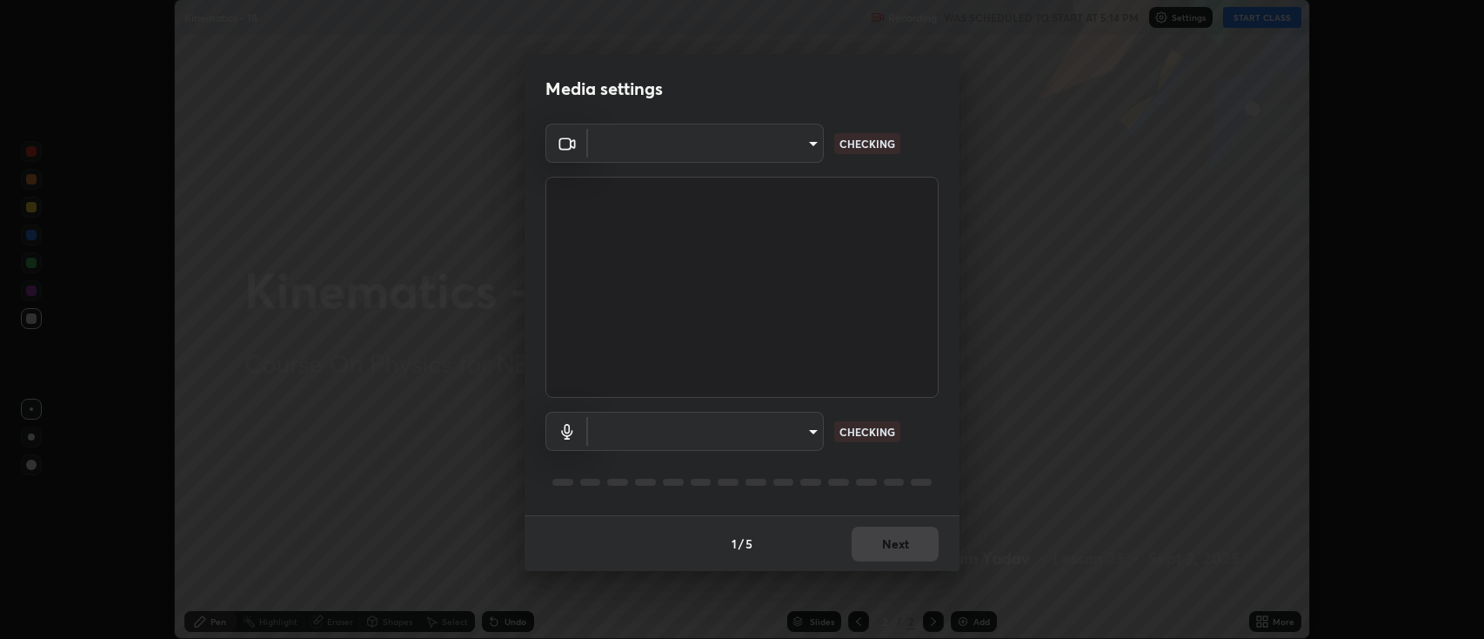
type input "2c539df44b605aa39b17bbacab34c2b800175de7e12b0f96efb5519cb0c2d180"
type input "default"
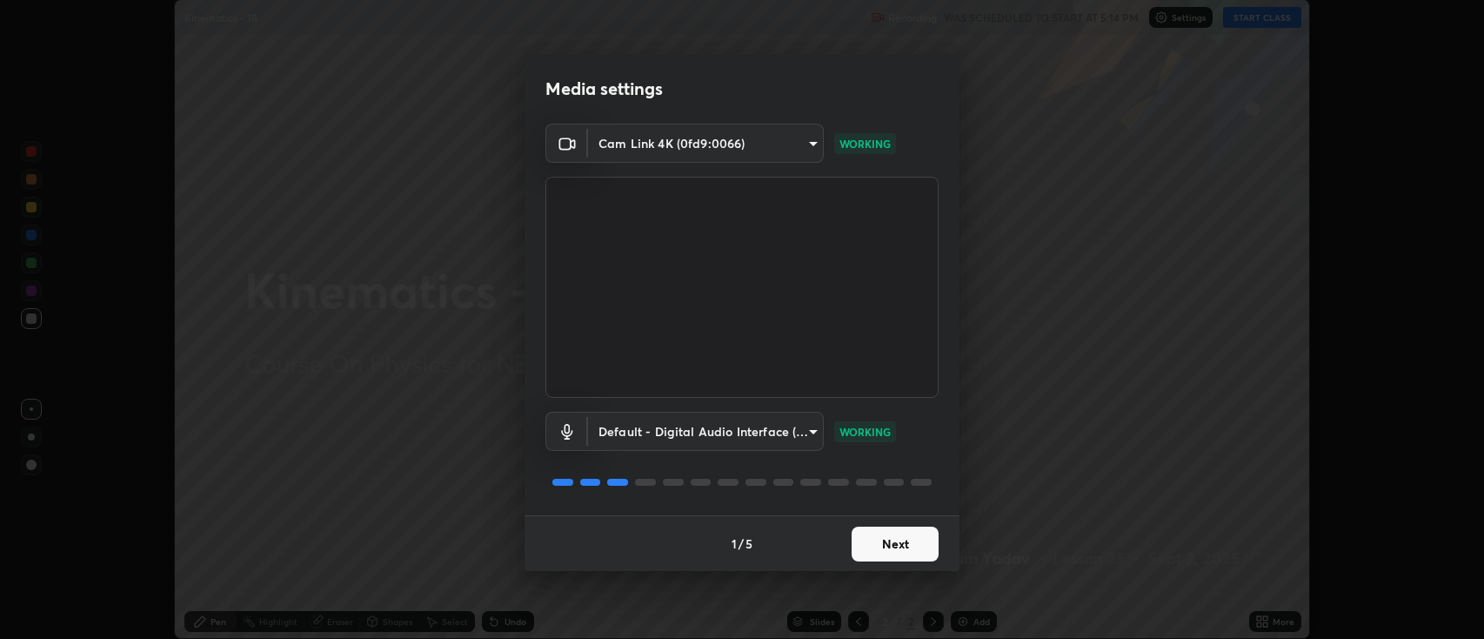
click at [870, 537] on button "Next" at bounding box center [895, 543] width 87 height 35
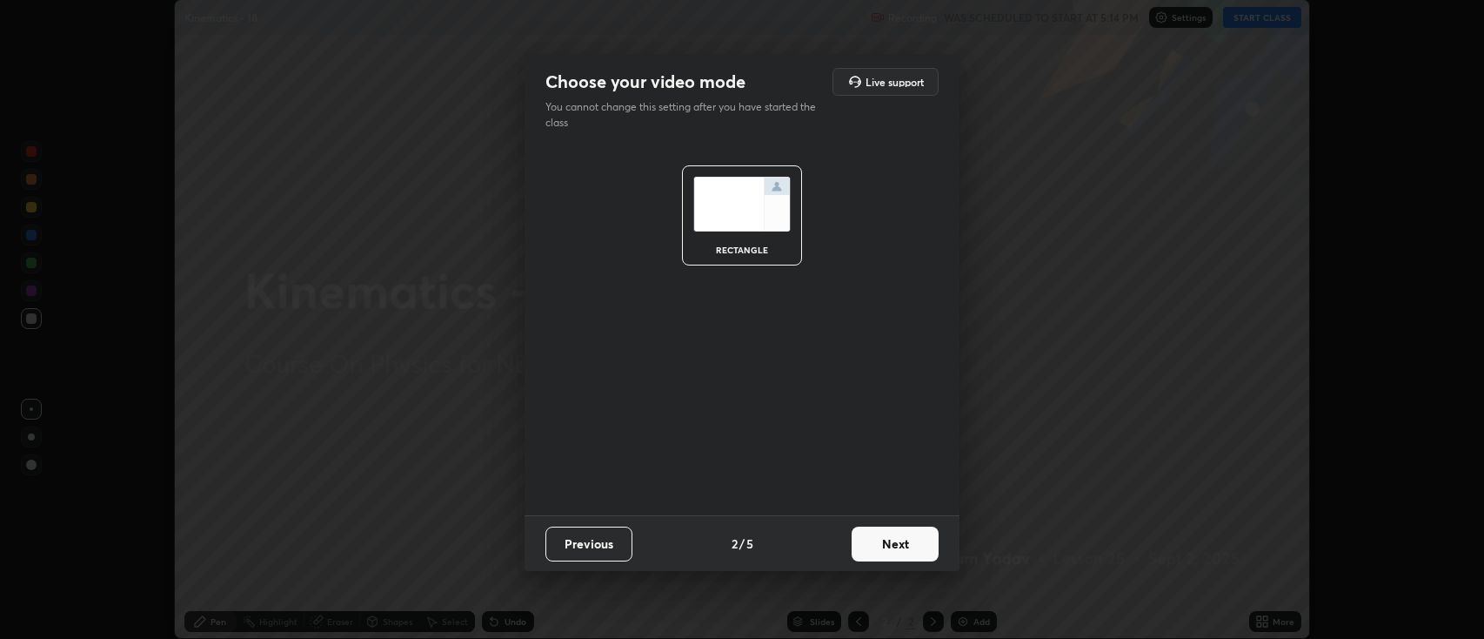
click at [873, 538] on button "Next" at bounding box center [895, 543] width 87 height 35
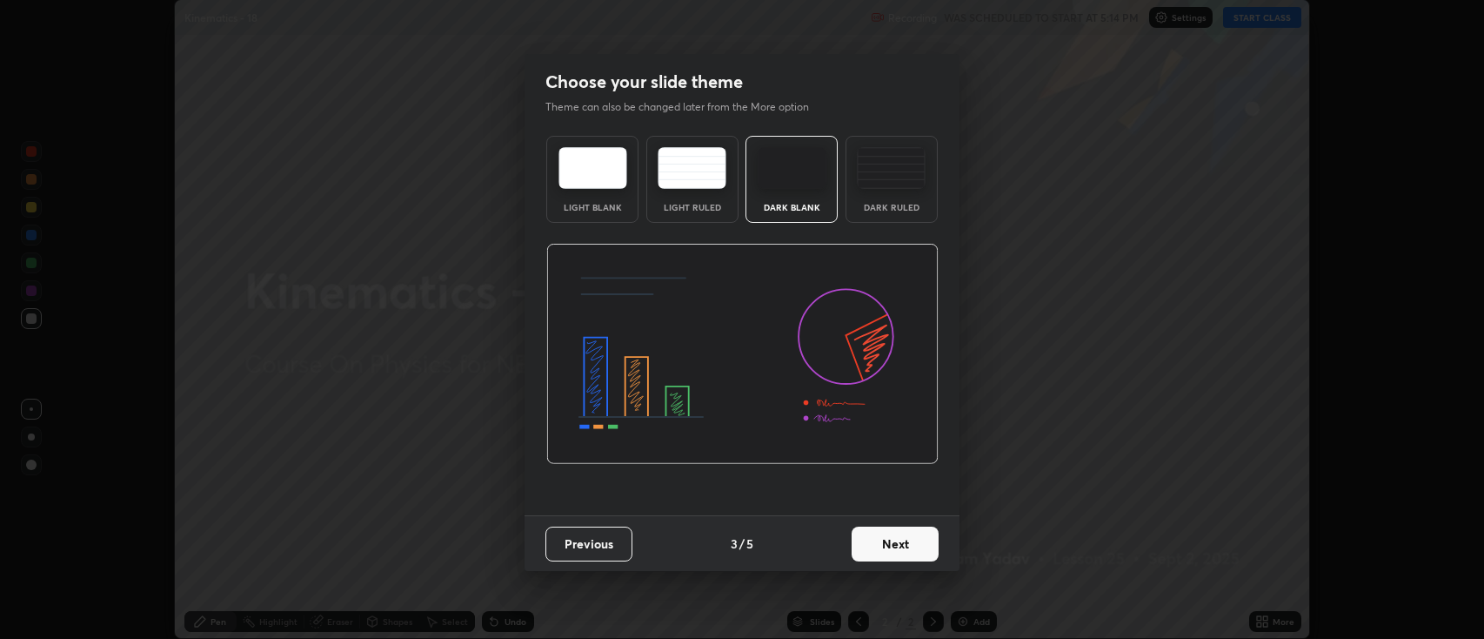
click at [873, 542] on button "Next" at bounding box center [895, 543] width 87 height 35
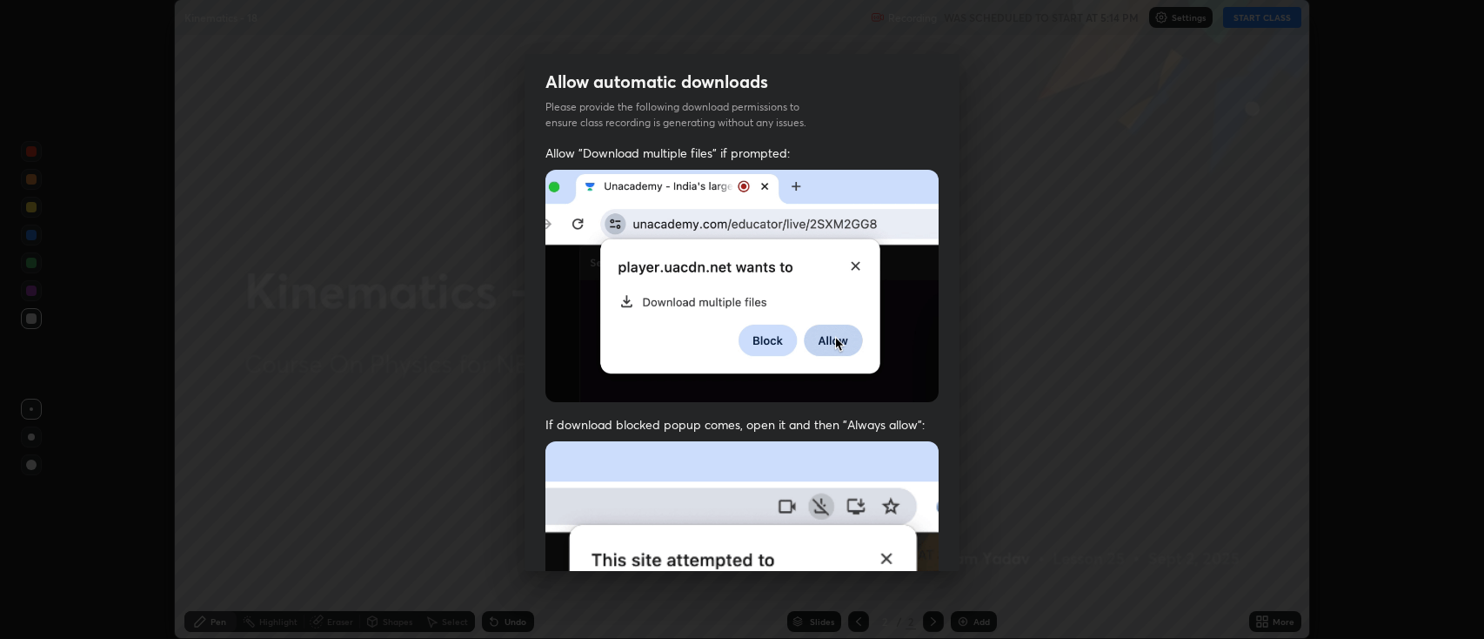
click at [874, 542] on img at bounding box center [741, 631] width 393 height 380
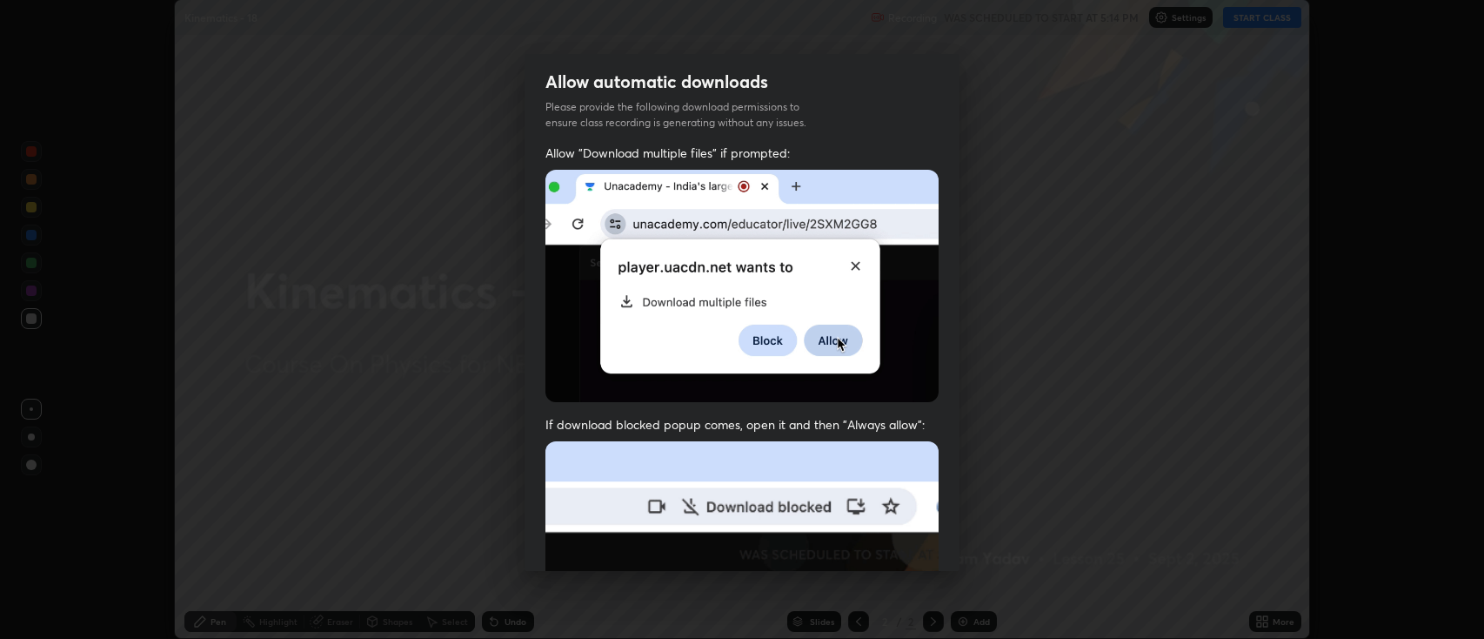
click at [878, 542] on img at bounding box center [741, 631] width 393 height 380
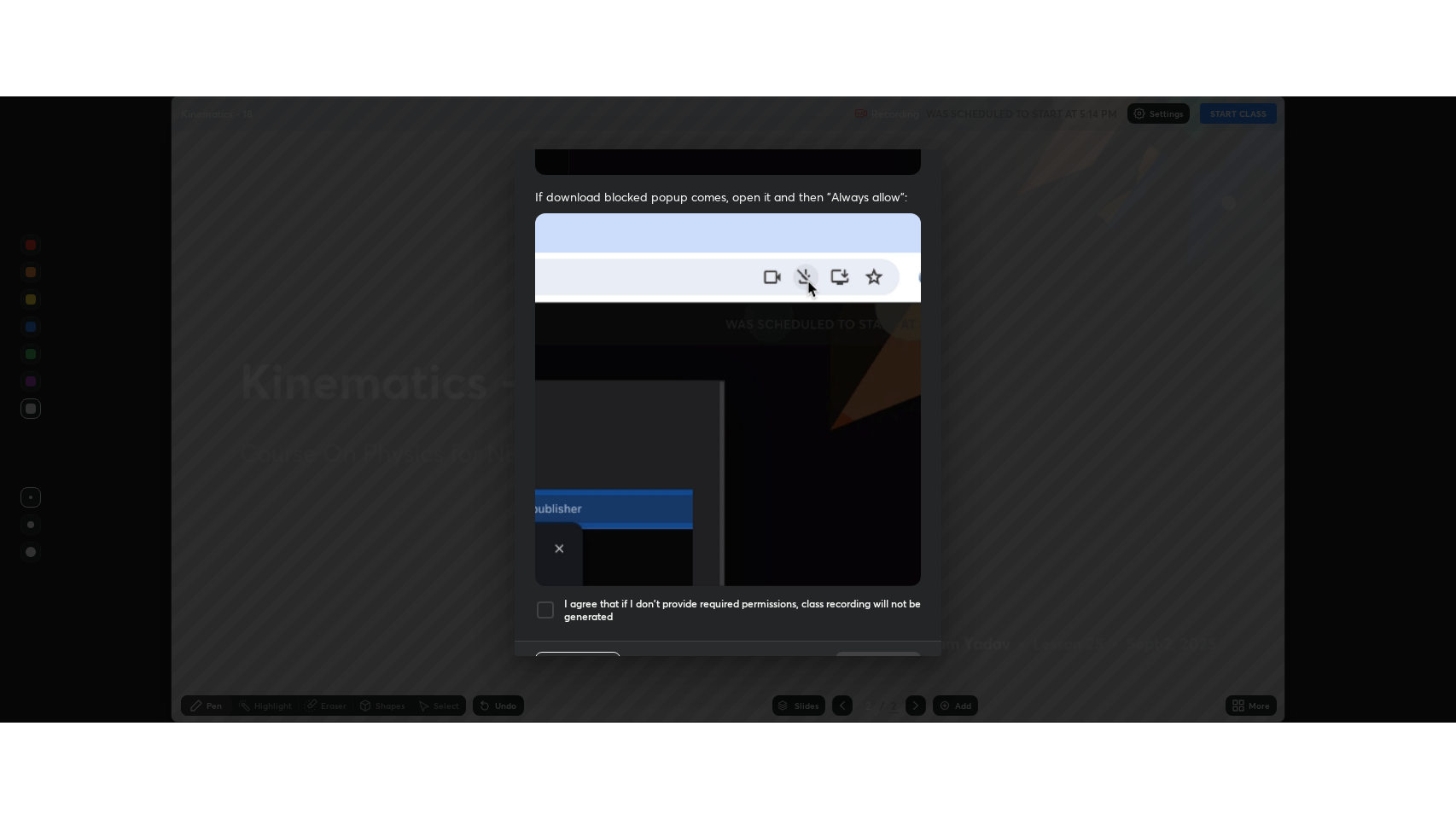
scroll to position [346, 0]
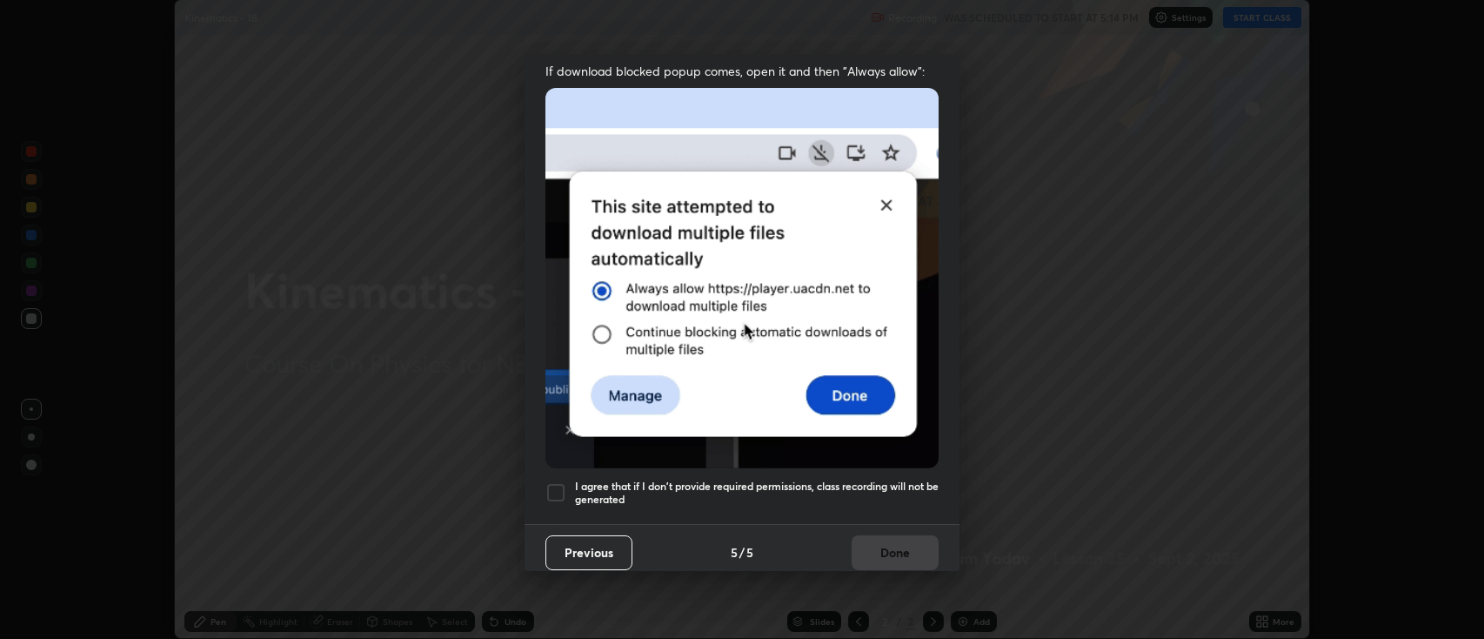
click at [882, 546] on div "Previous 5 / 5 Done" at bounding box center [742, 552] width 435 height 56
click at [558, 482] on div at bounding box center [555, 492] width 21 height 21
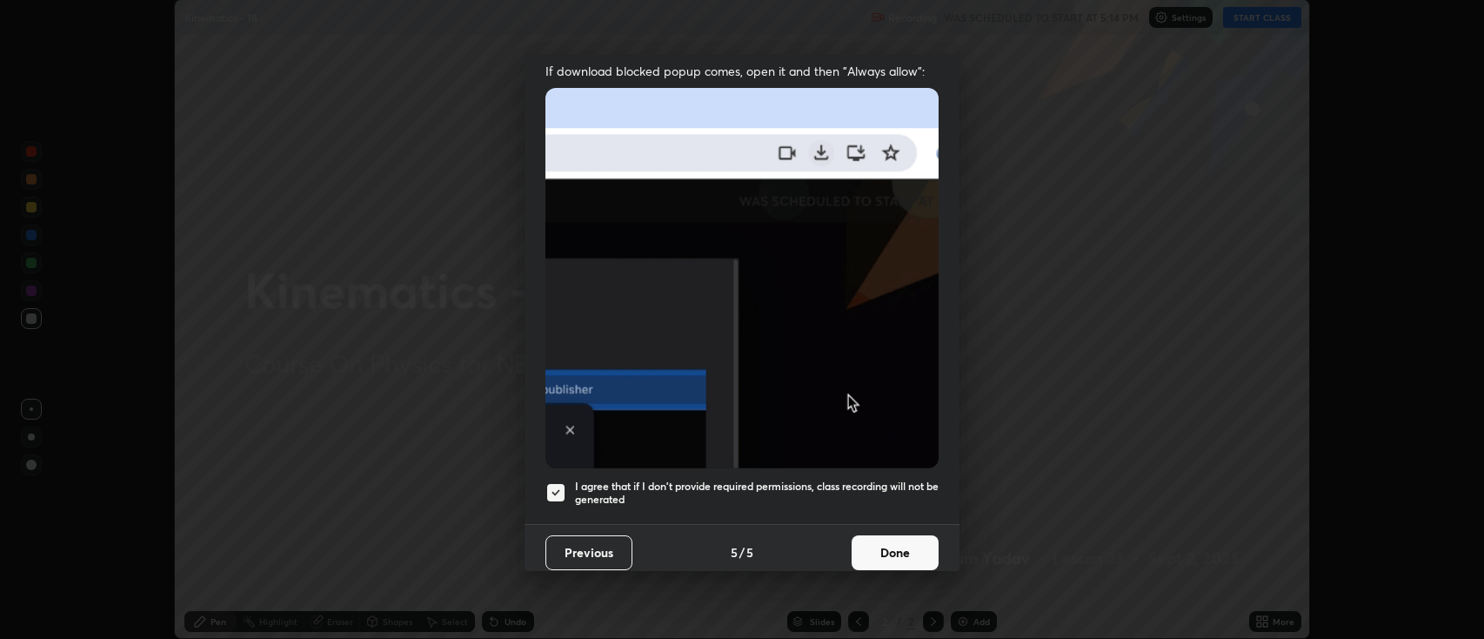
click at [870, 538] on button "Done" at bounding box center [895, 552] width 87 height 35
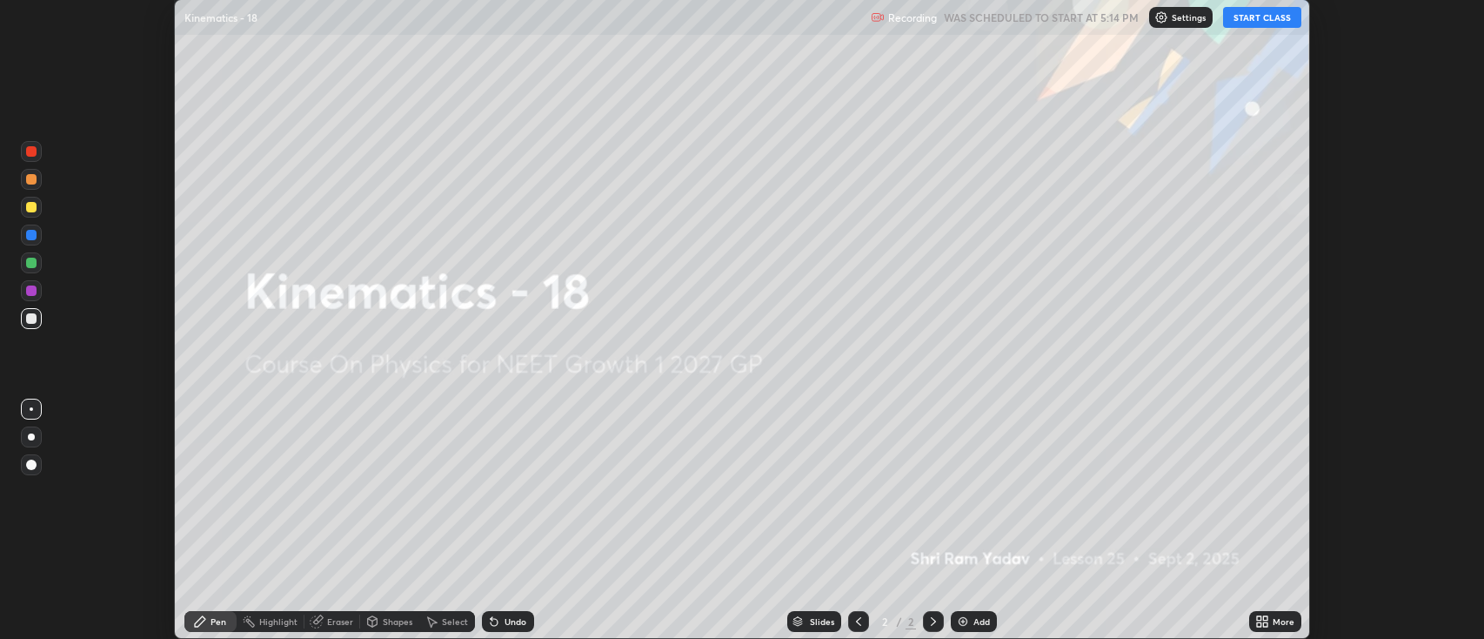
click at [1254, 21] on button "START CLASS" at bounding box center [1262, 17] width 78 height 21
click at [1258, 619] on icon at bounding box center [1259, 618] width 4 height 4
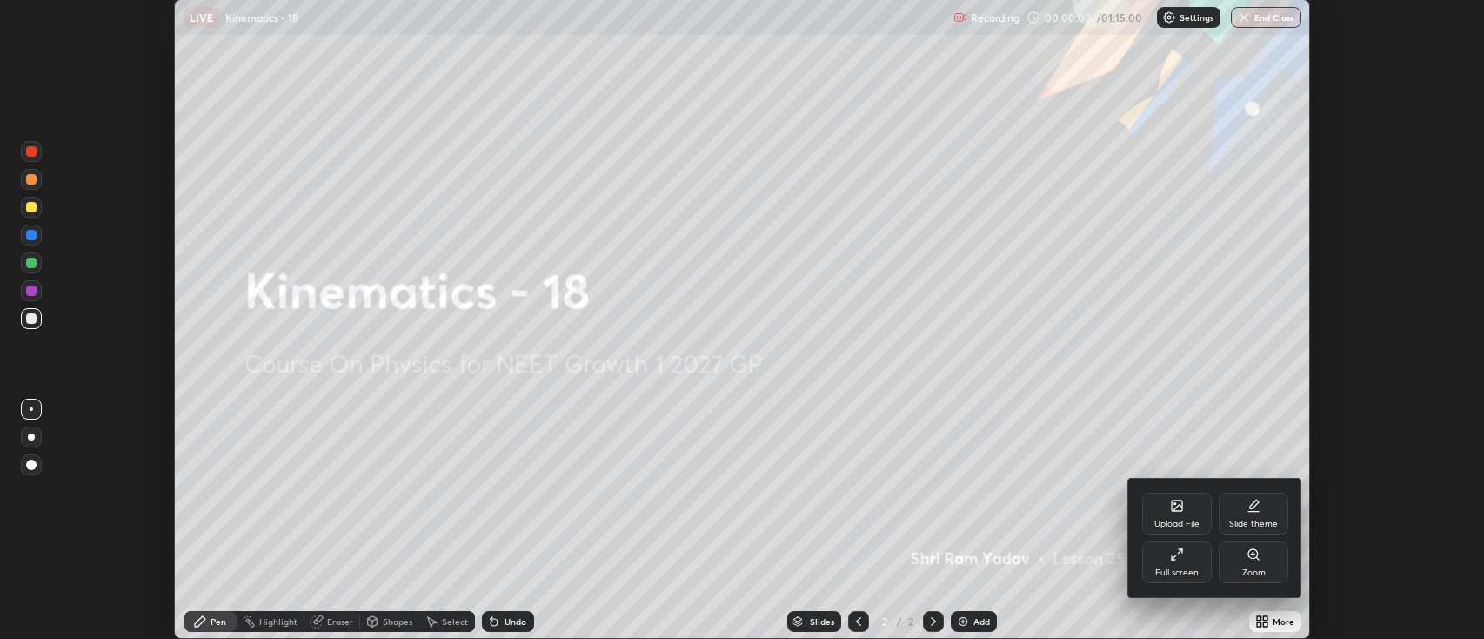
click at [1168, 568] on div "Full screen" at bounding box center [1176, 572] width 43 height 9
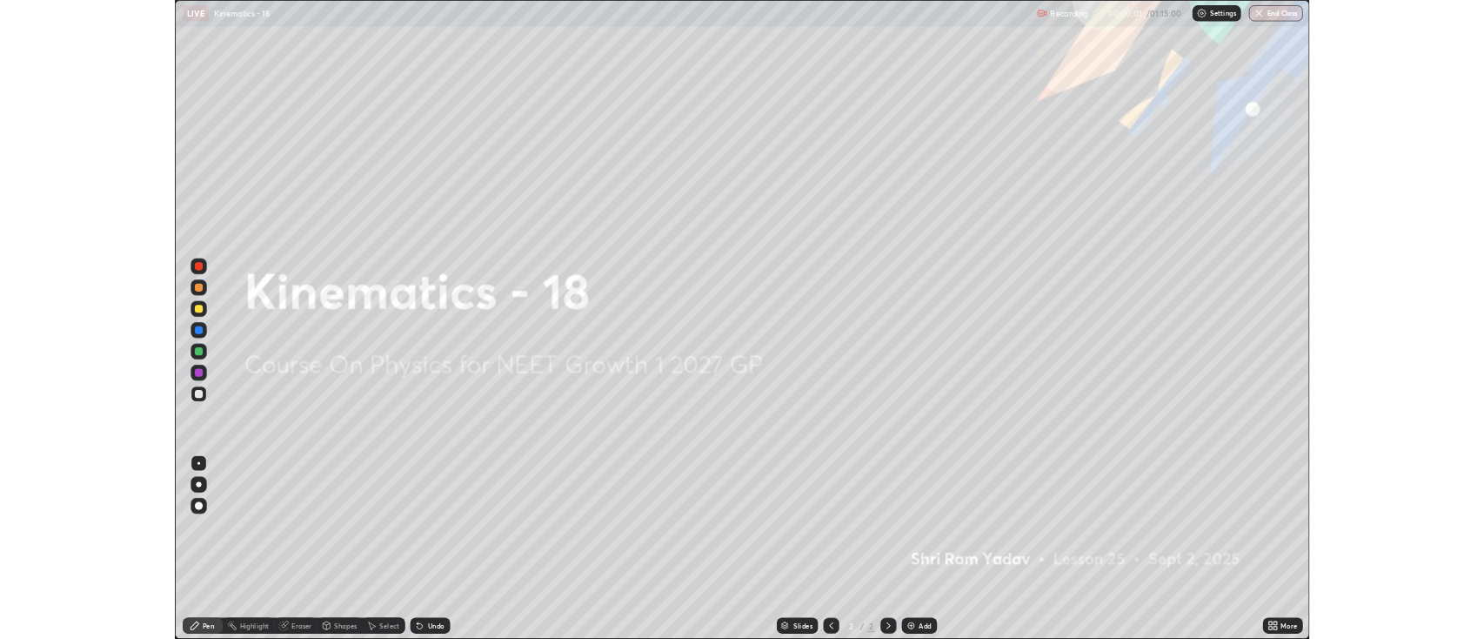
scroll to position [835, 1484]
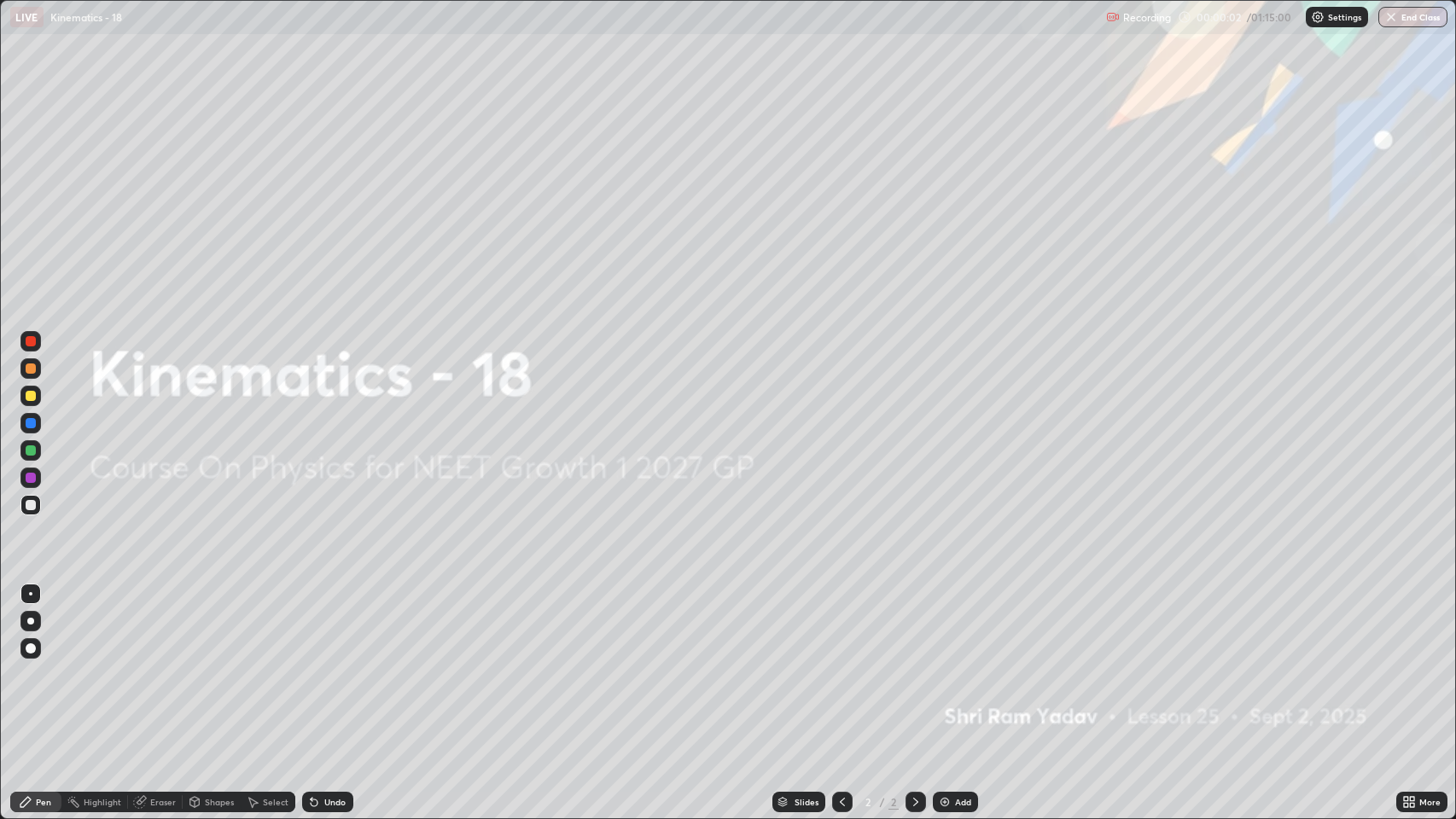
click at [946, 626] on img at bounding box center [945, 802] width 14 height 14
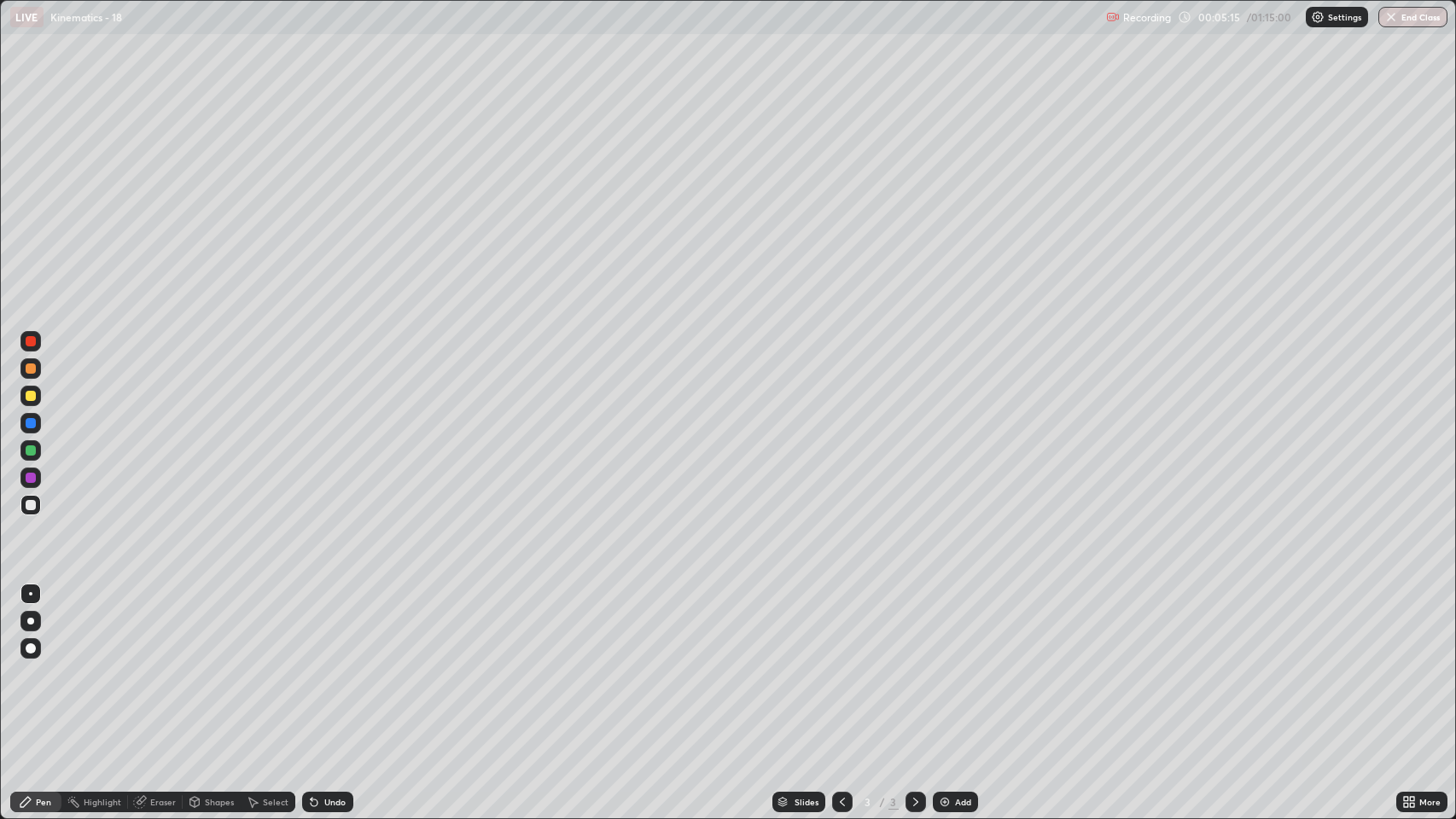
click at [30, 373] on div at bounding box center [30, 369] width 10 height 10
click at [325, 626] on div "Undo" at bounding box center [336, 801] width 22 height 9
click at [326, 626] on div "Undo" at bounding box center [336, 801] width 22 height 9
click at [329, 626] on div "Undo" at bounding box center [336, 801] width 22 height 9
click at [323, 626] on div "Undo" at bounding box center [328, 801] width 51 height 21
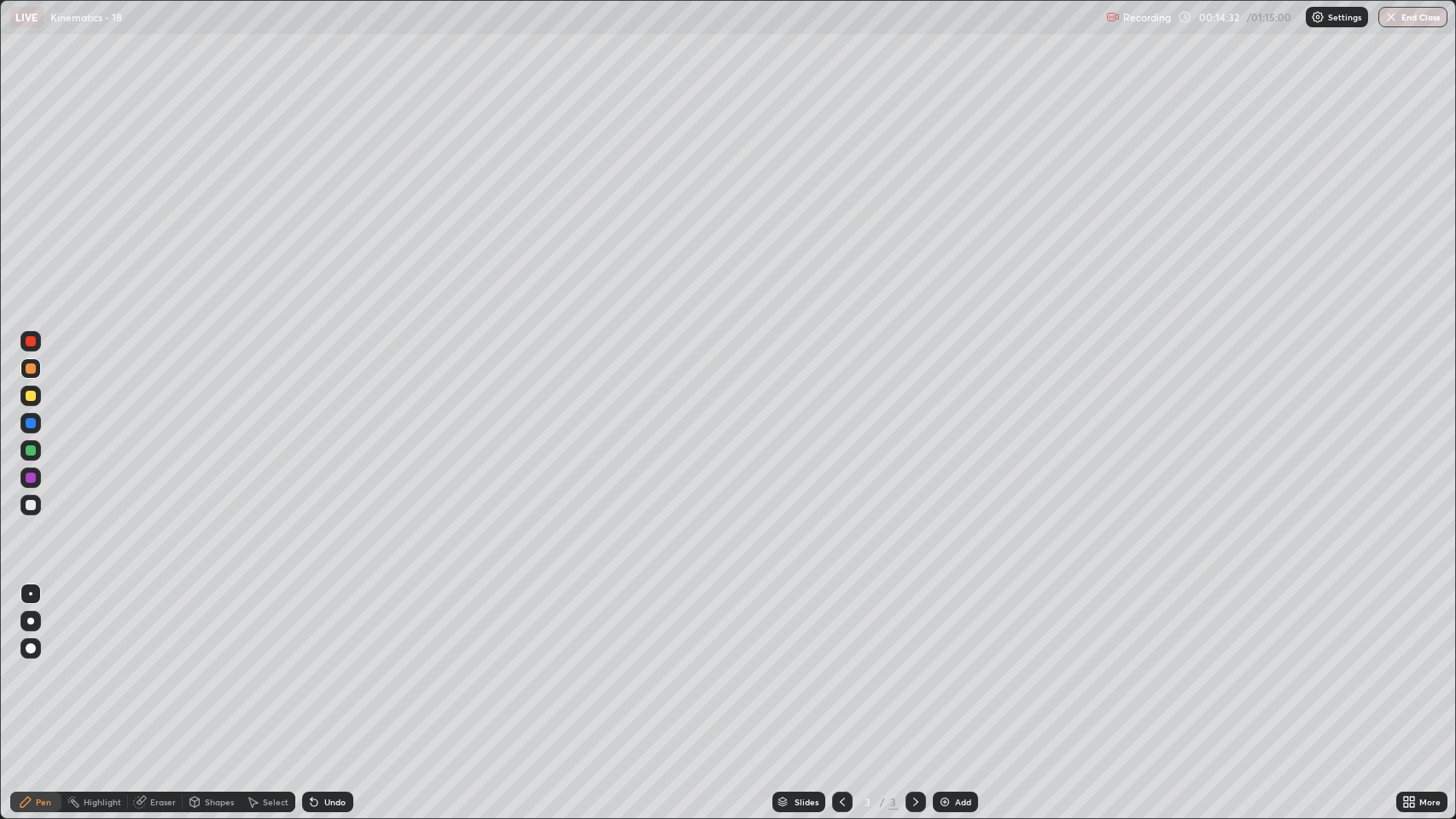
click at [325, 626] on div "Undo" at bounding box center [336, 801] width 22 height 9
click at [948, 626] on img at bounding box center [945, 802] width 14 height 14
click at [30, 505] on div at bounding box center [30, 505] width 10 height 10
click at [952, 626] on div "Add" at bounding box center [956, 801] width 45 height 21
click at [26, 373] on div at bounding box center [30, 369] width 10 height 10
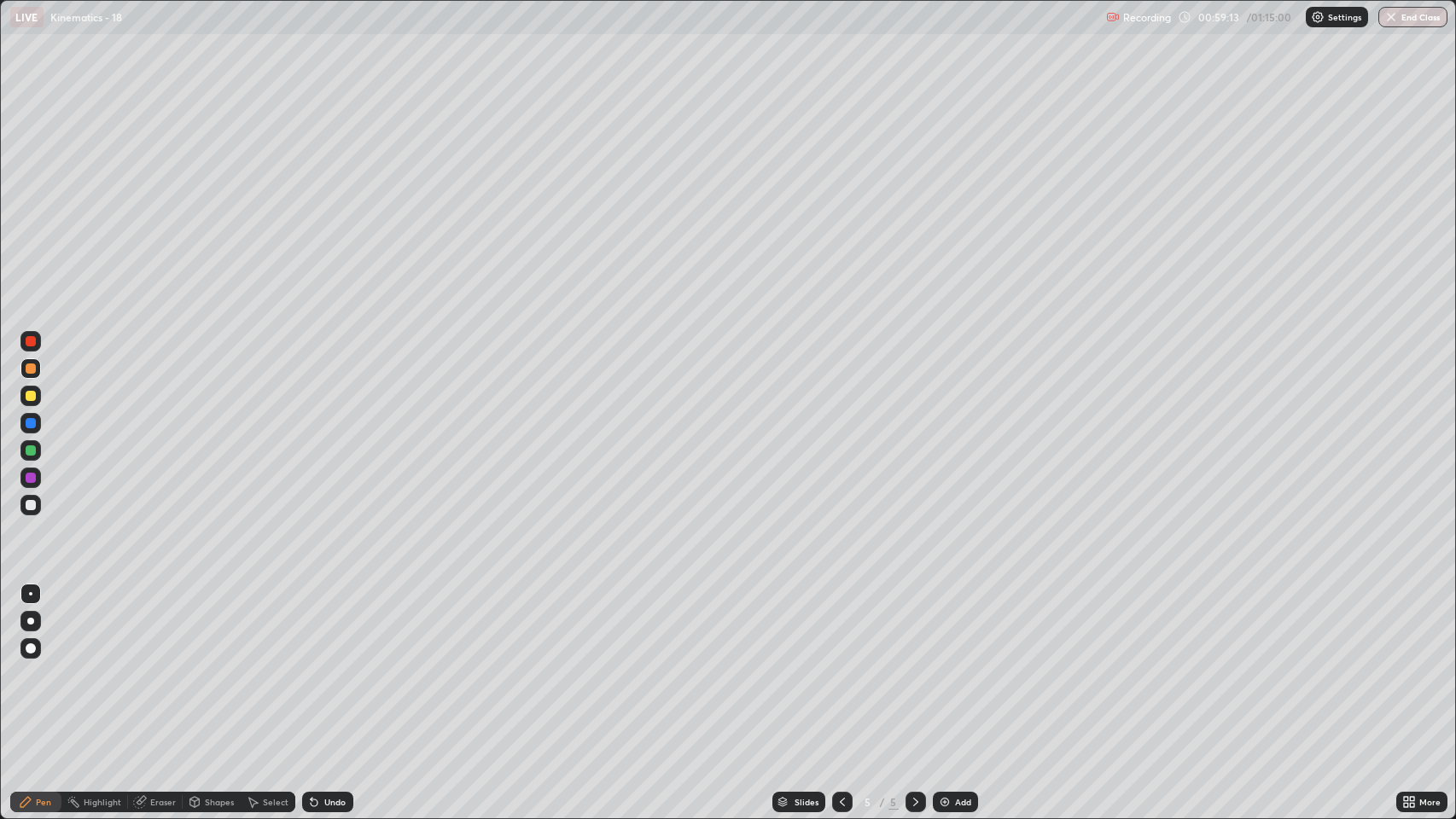
click at [949, 626] on img at bounding box center [945, 802] width 14 height 14
click at [29, 506] on div at bounding box center [30, 505] width 10 height 10
click at [30, 369] on div at bounding box center [30, 369] width 10 height 10
click at [28, 503] on div at bounding box center [30, 505] width 10 height 10
click at [327, 626] on div "Undo" at bounding box center [336, 801] width 22 height 9
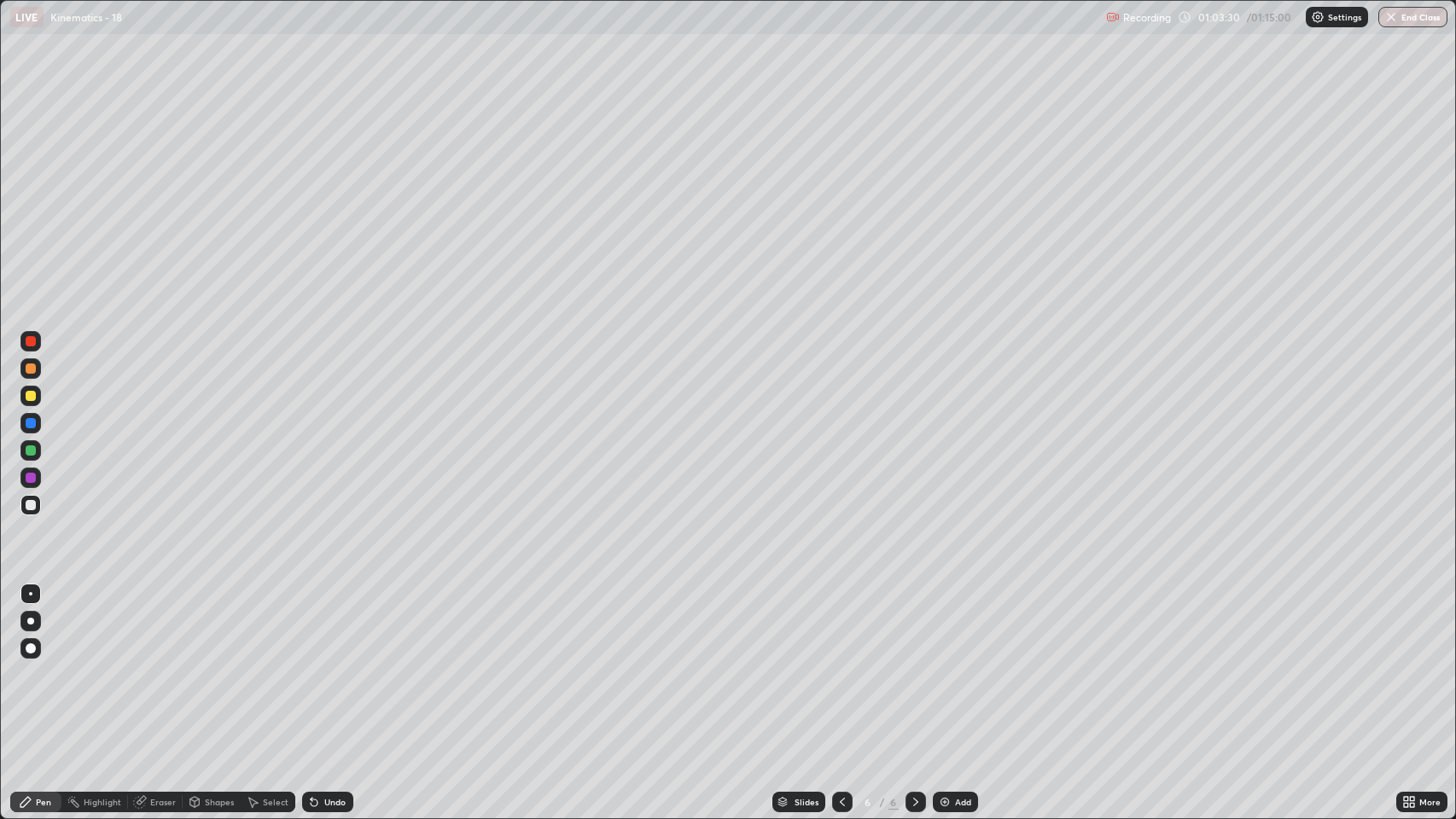
click at [29, 370] on div at bounding box center [30, 369] width 10 height 10
click at [35, 506] on div at bounding box center [30, 505] width 10 height 10
click at [943, 626] on img at bounding box center [945, 802] width 14 height 14
click at [30, 369] on div at bounding box center [30, 369] width 10 height 10
click at [336, 626] on div "Undo" at bounding box center [336, 801] width 22 height 9
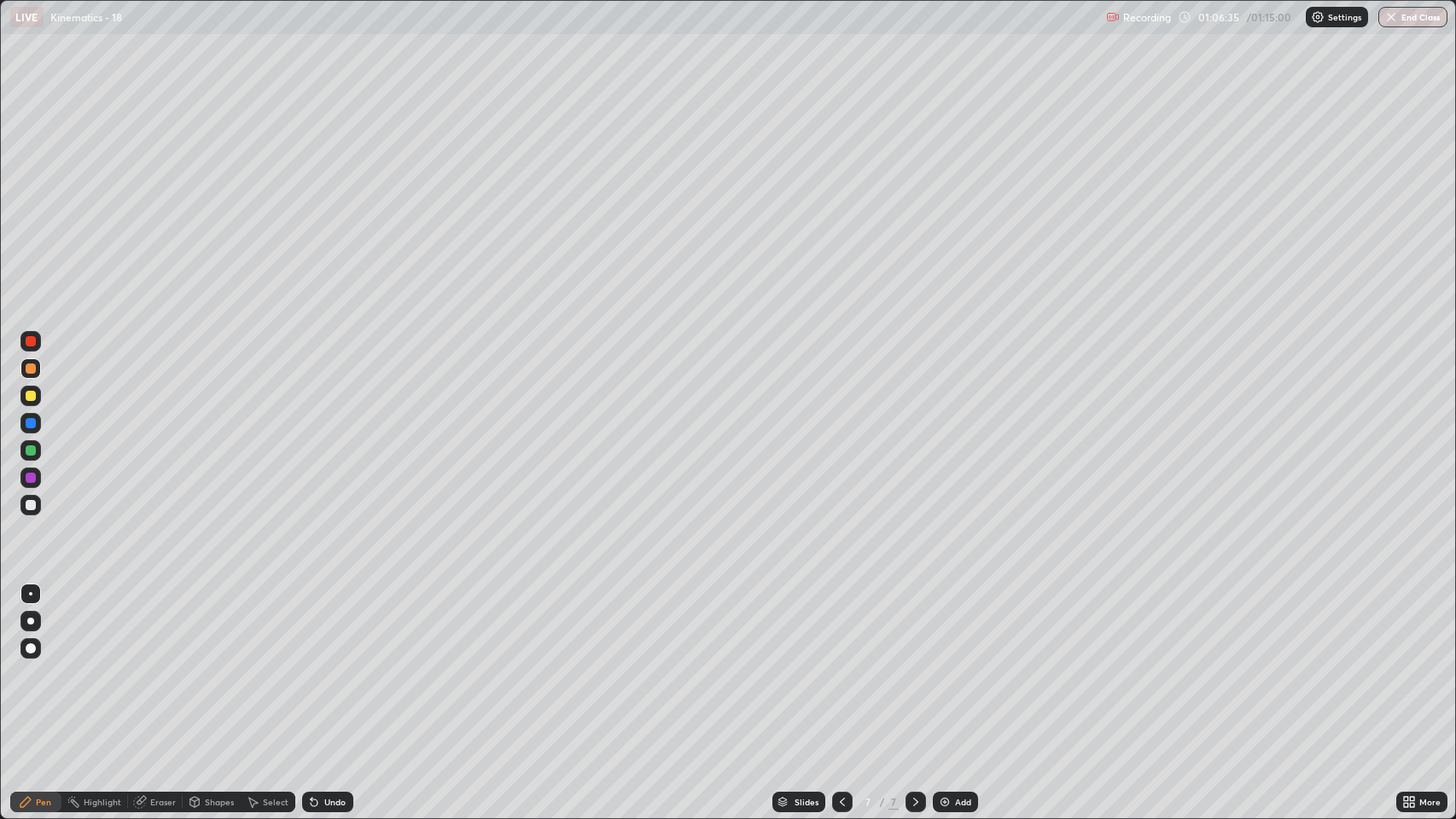
click at [328, 626] on div "Undo" at bounding box center [336, 801] width 22 height 9
click at [325, 626] on div "Undo" at bounding box center [336, 801] width 22 height 9
click at [154, 626] on div "Eraser" at bounding box center [155, 801] width 55 height 21
click at [154, 626] on div "Eraser" at bounding box center [163, 801] width 26 height 9
click at [35, 626] on div "Pen" at bounding box center [35, 801] width 51 height 21
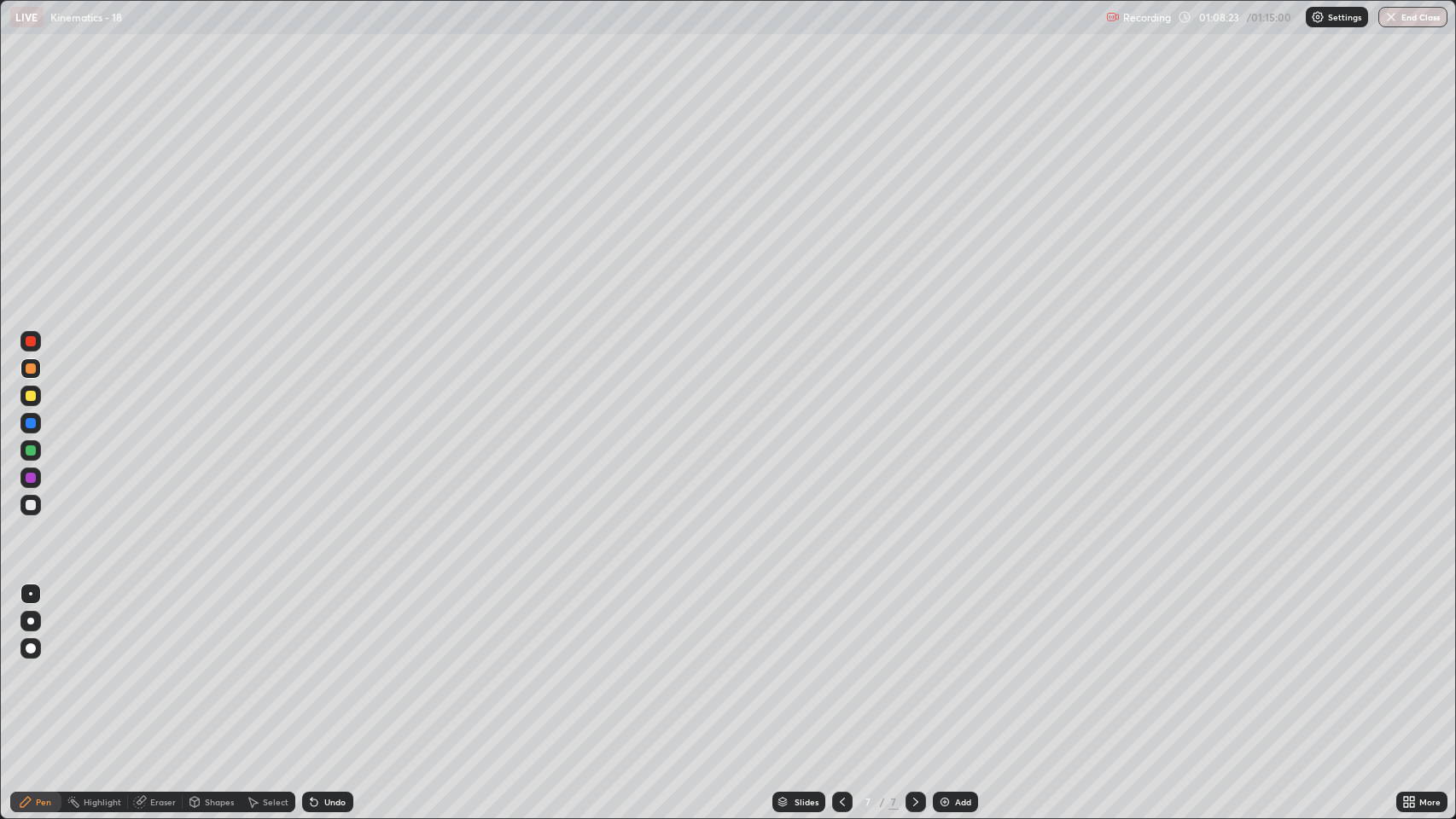
click at [30, 505] on div at bounding box center [30, 505] width 10 height 10
click at [332, 626] on div "Undo" at bounding box center [336, 801] width 22 height 9
click at [29, 371] on div at bounding box center [30, 369] width 10 height 10
click at [152, 626] on div "Eraser" at bounding box center [163, 801] width 26 height 9
click at [42, 626] on div "Pen" at bounding box center [44, 801] width 16 height 9
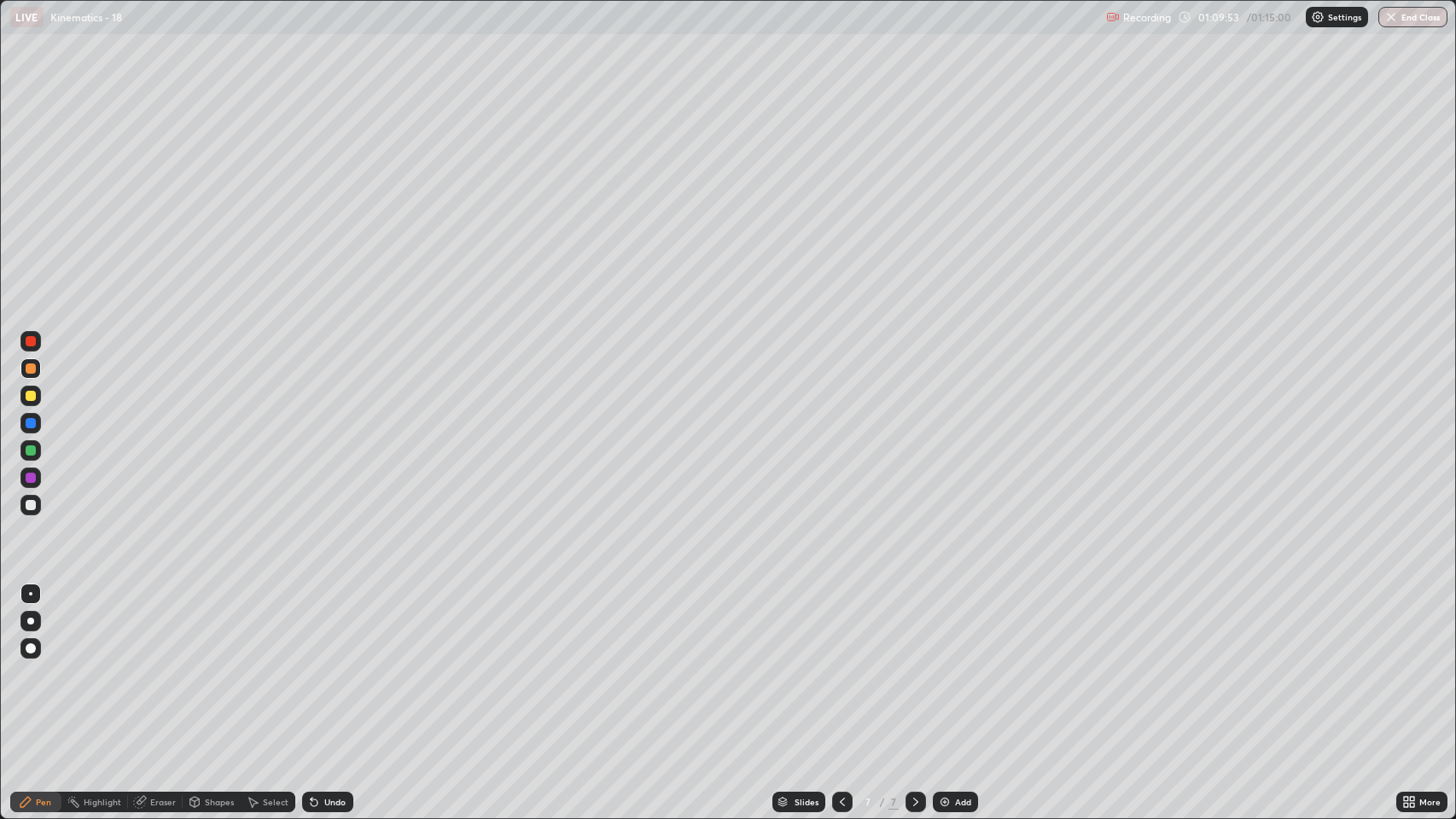
click at [167, 626] on div "Eraser" at bounding box center [163, 801] width 26 height 9
click at [39, 626] on div "Pen" at bounding box center [44, 801] width 16 height 9
click at [1420, 19] on button "End Class" at bounding box center [1414, 17] width 68 height 21
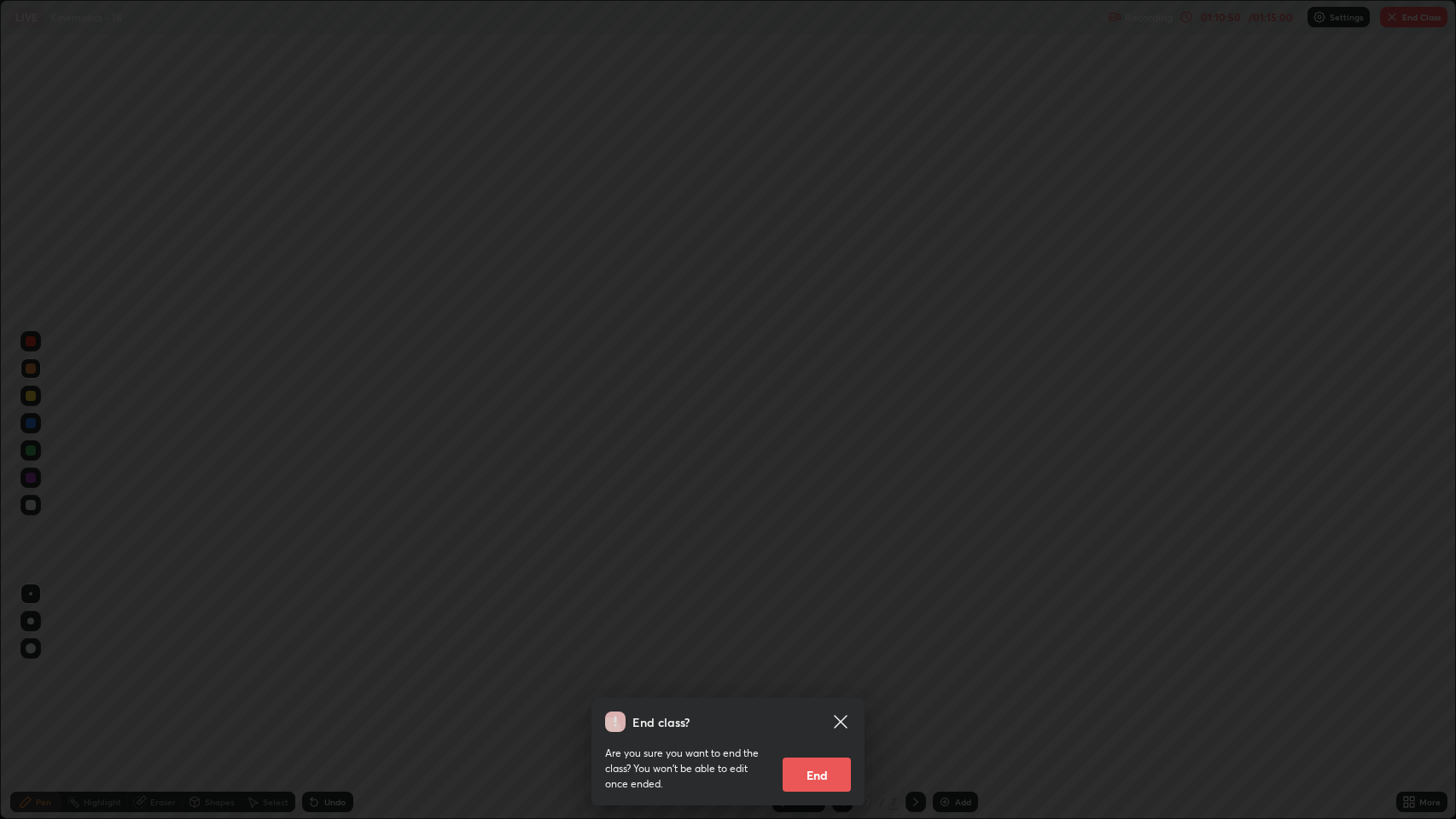
click at [827, 626] on button "End" at bounding box center [817, 774] width 69 height 34
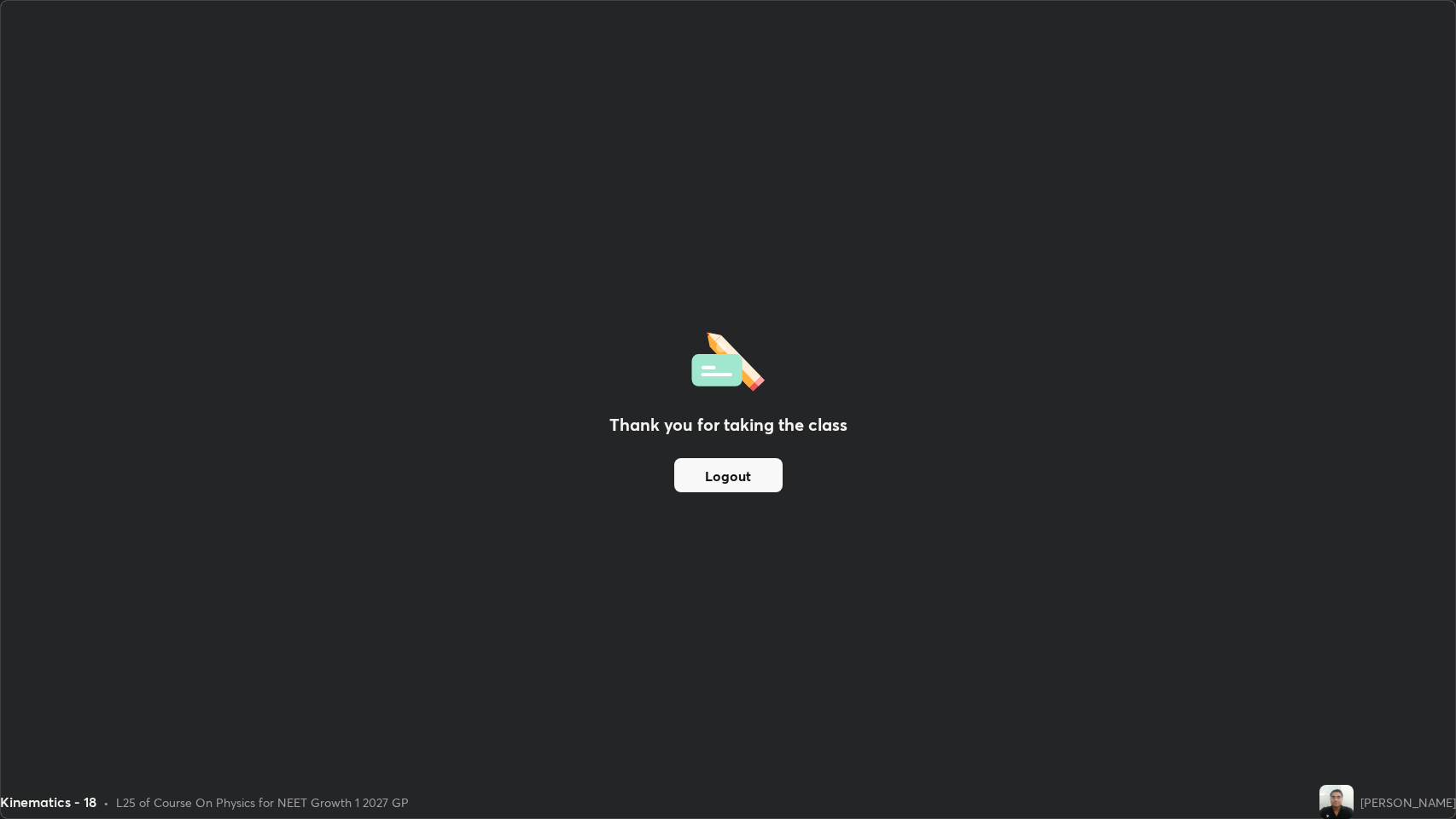
click at [1276, 507] on div "Thank you for taking the class Logout" at bounding box center [728, 409] width 1454 height 817
click at [1261, 245] on div "Thank you for taking the class Logout" at bounding box center [728, 409] width 1454 height 817
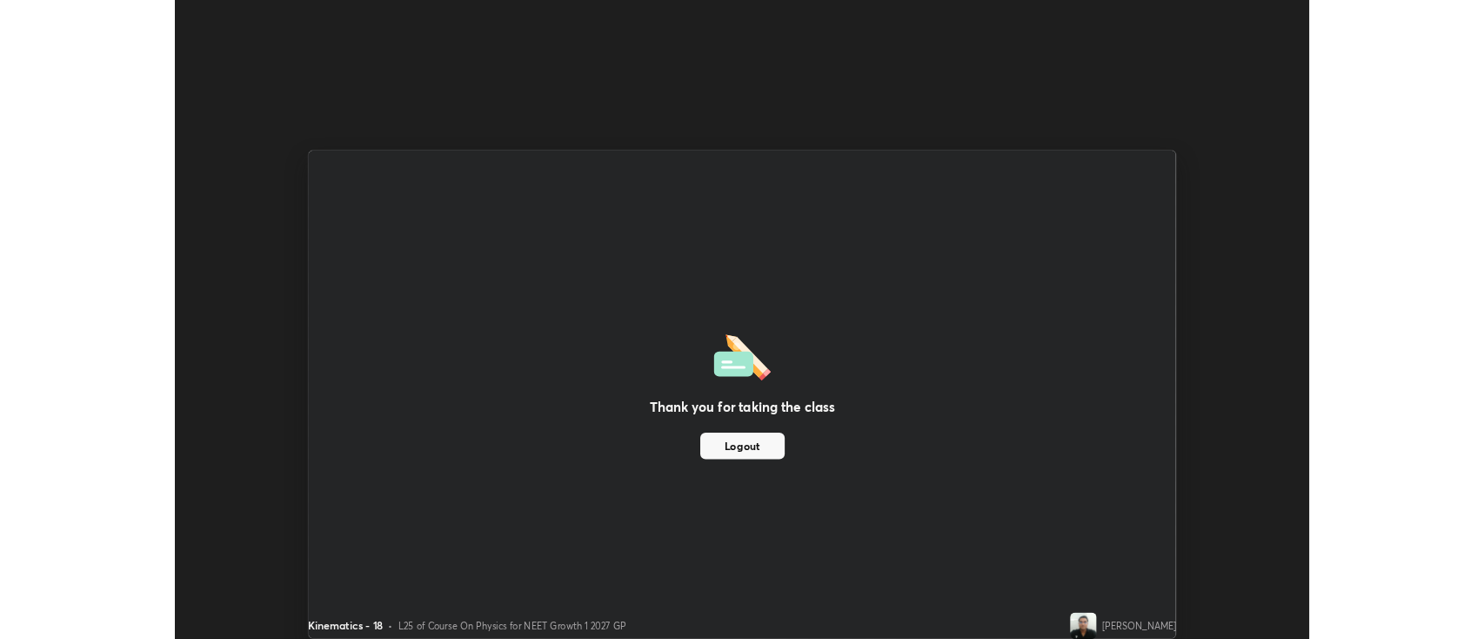
scroll to position [86352, 85506]
